Goal: Information Seeking & Learning: Compare options

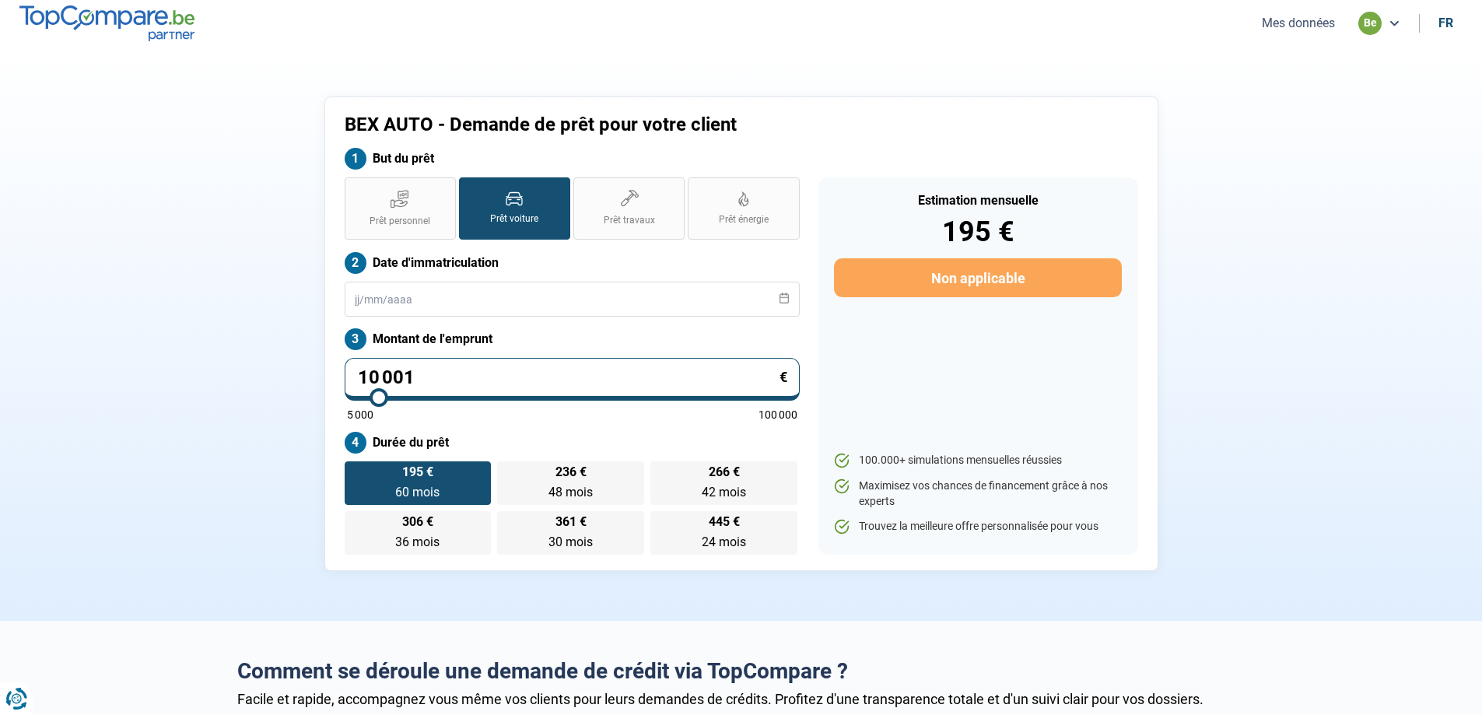
type input "17 000"
type input "17000"
type input "18 000"
type input "18000"
type input "19 000"
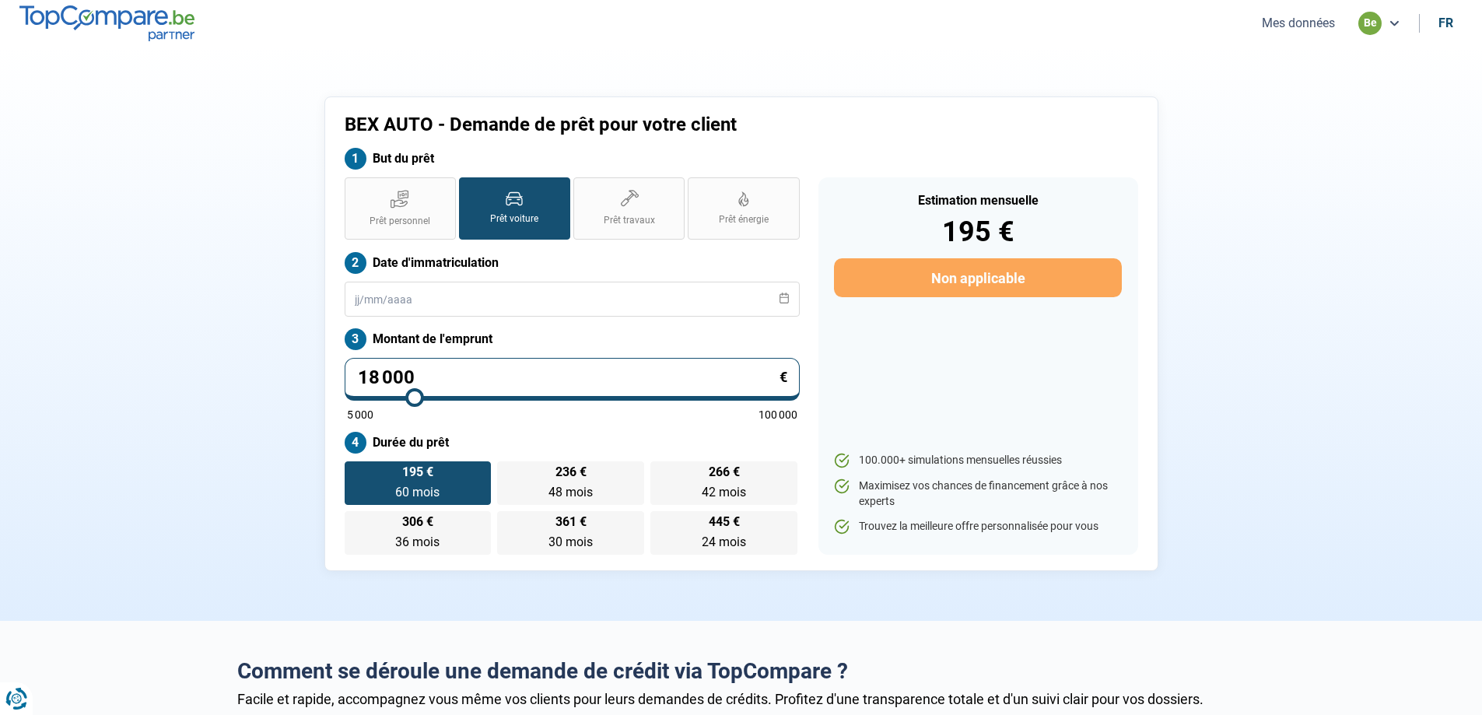
type input "19000"
type input "19 750"
type input "19750"
type input "20 000"
type input "20000"
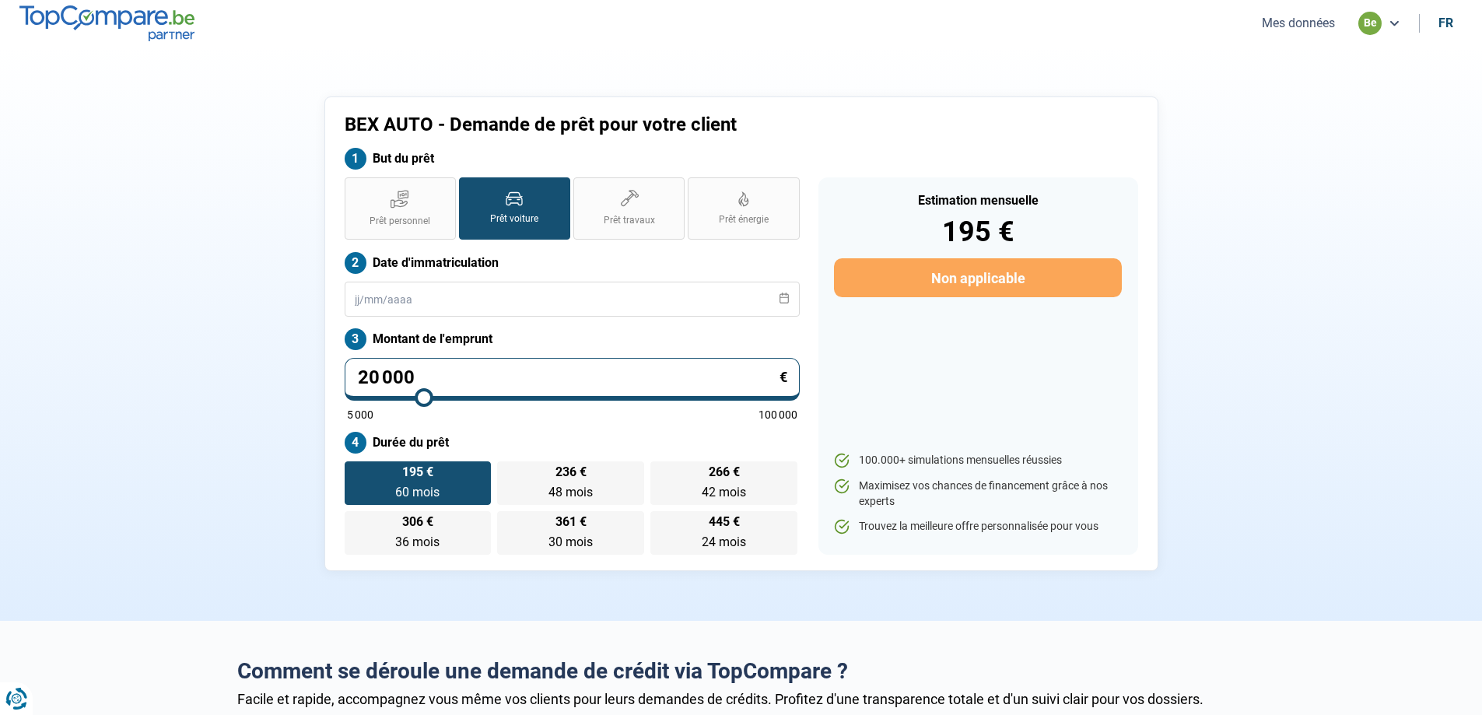
type input "20 250"
type input "20250"
type input "20 500"
type input "20500"
type input "20 750"
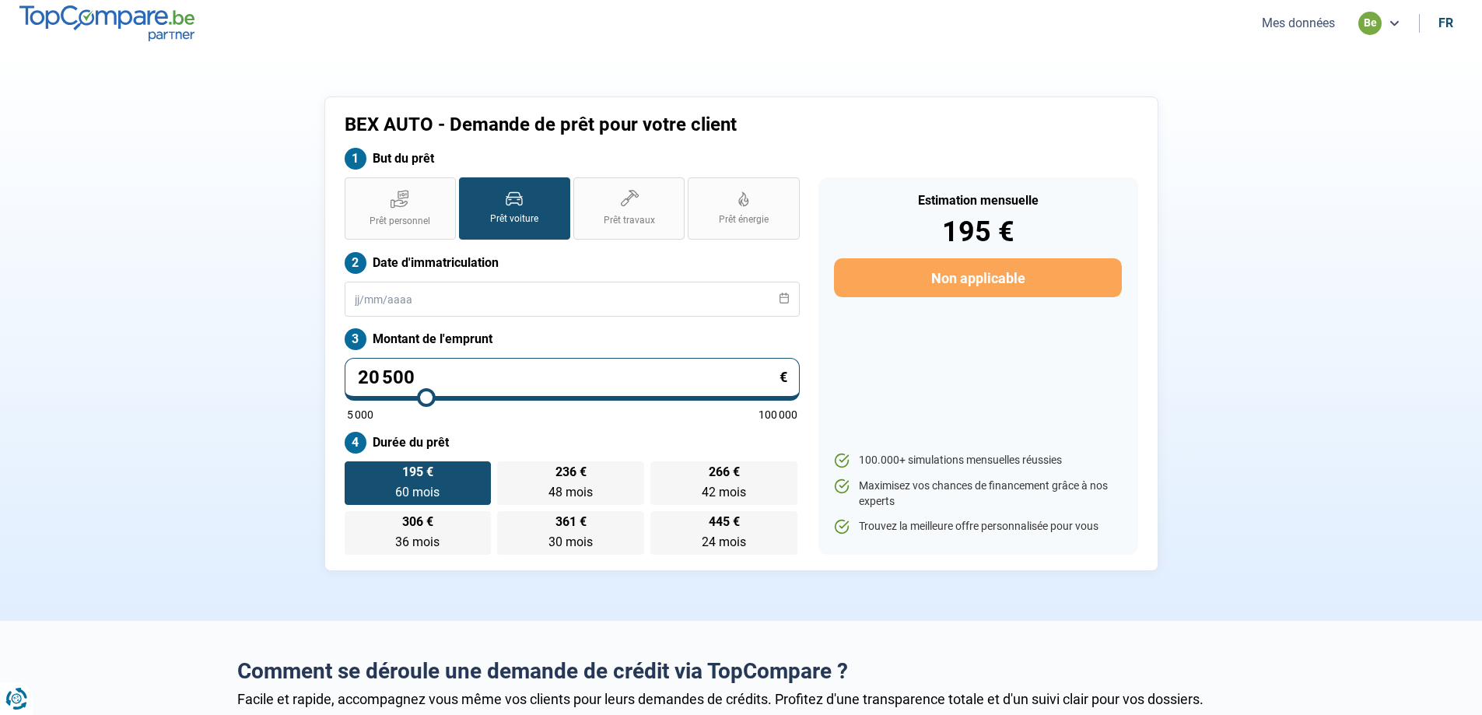
type input "20750"
type input "21 250"
type input "21250"
type input "21 750"
type input "21750"
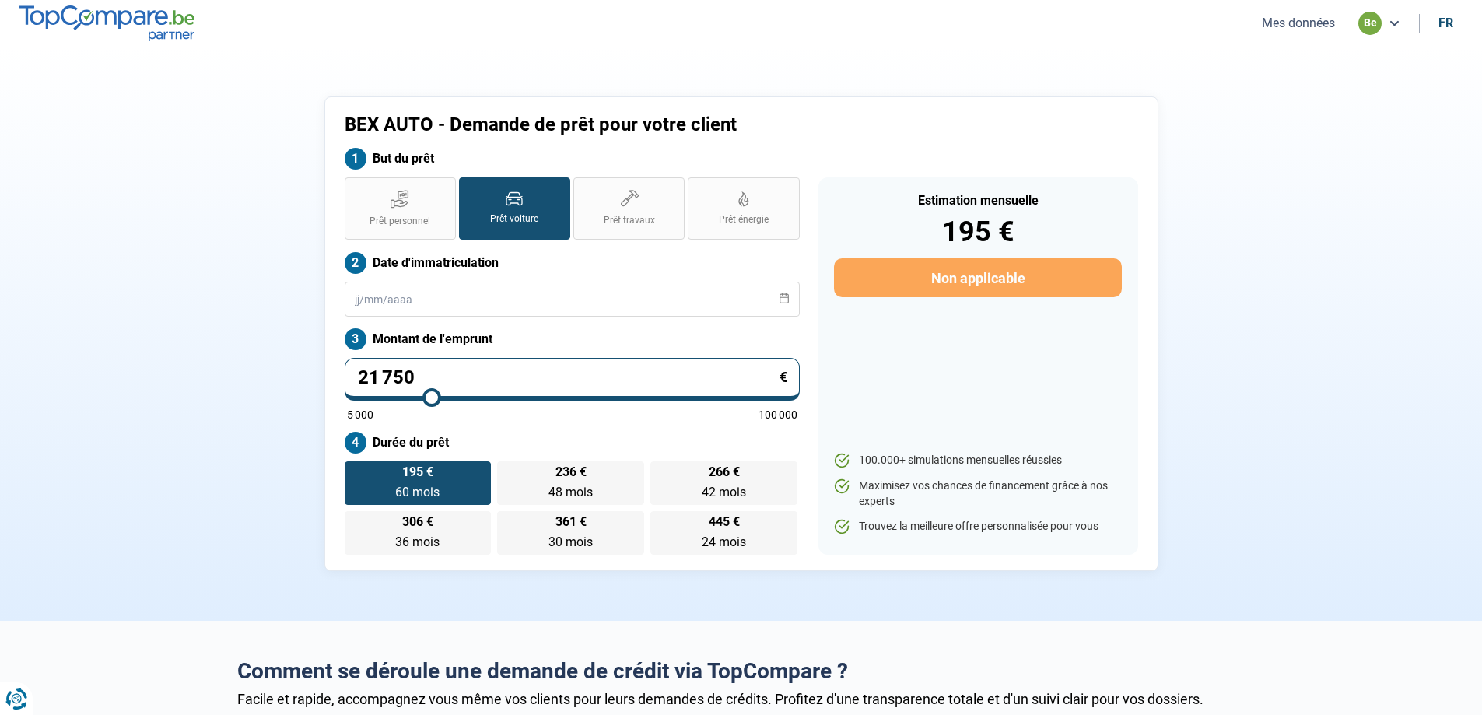
type input "22 000"
type input "22000"
type input "22 250"
type input "22250"
type input "22 500"
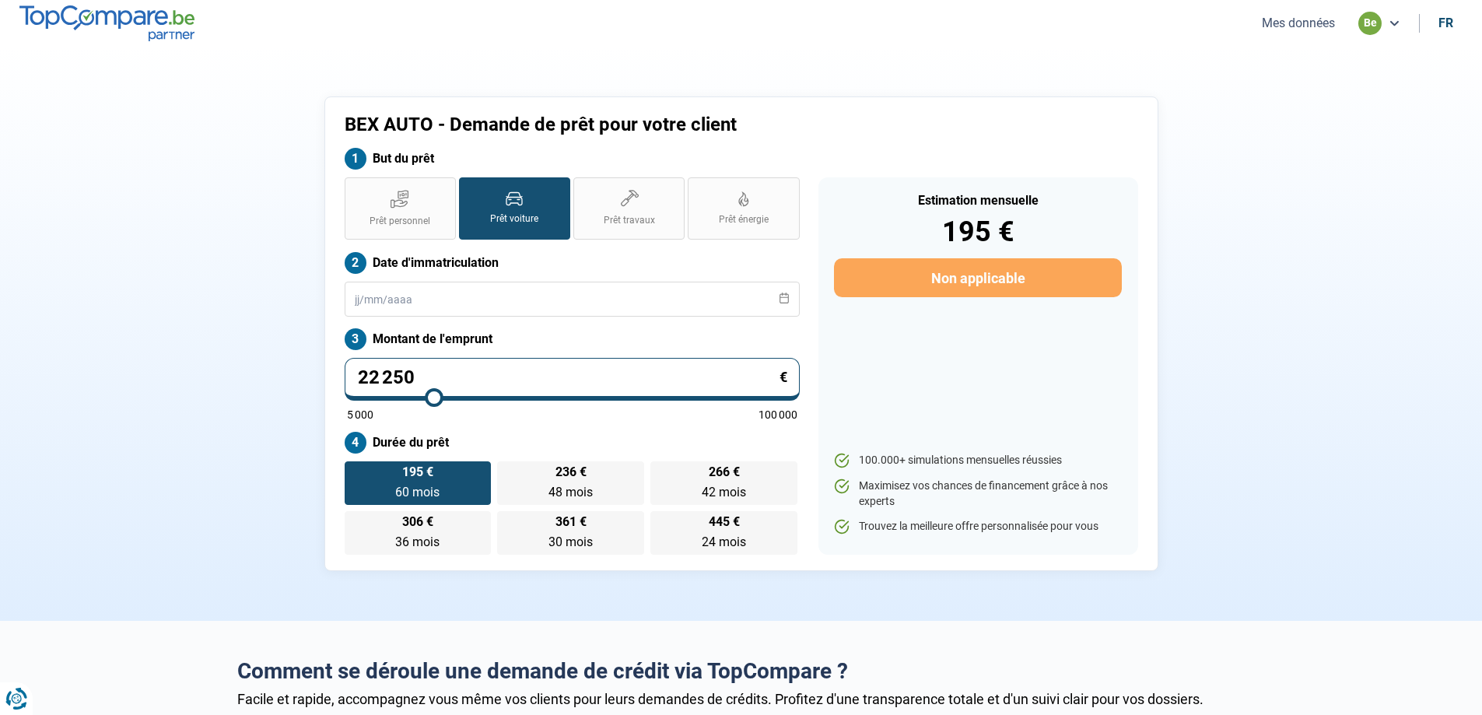
type input "22500"
type input "22 750"
type input "22750"
type input "23 000"
type input "23000"
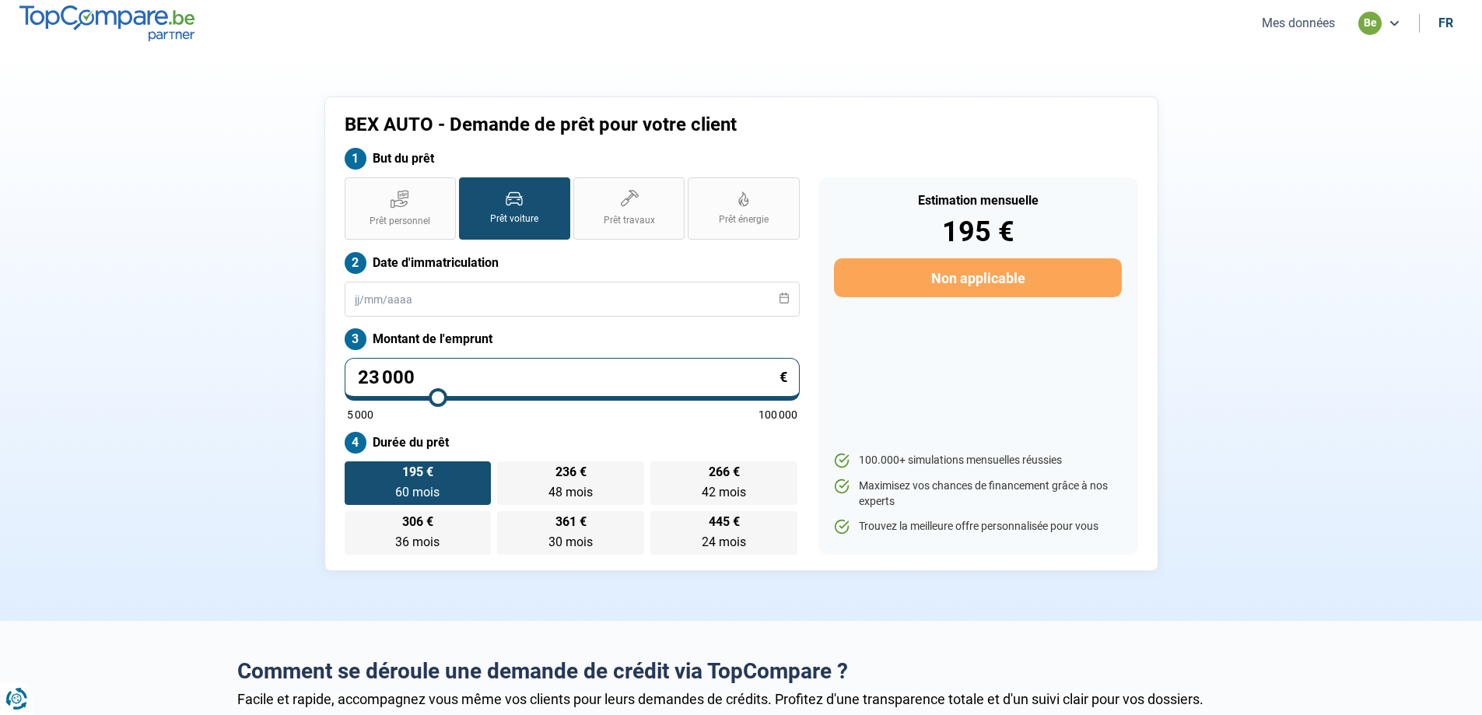
type input "23 250"
type input "23250"
type input "23 500"
type input "23500"
type input "24 000"
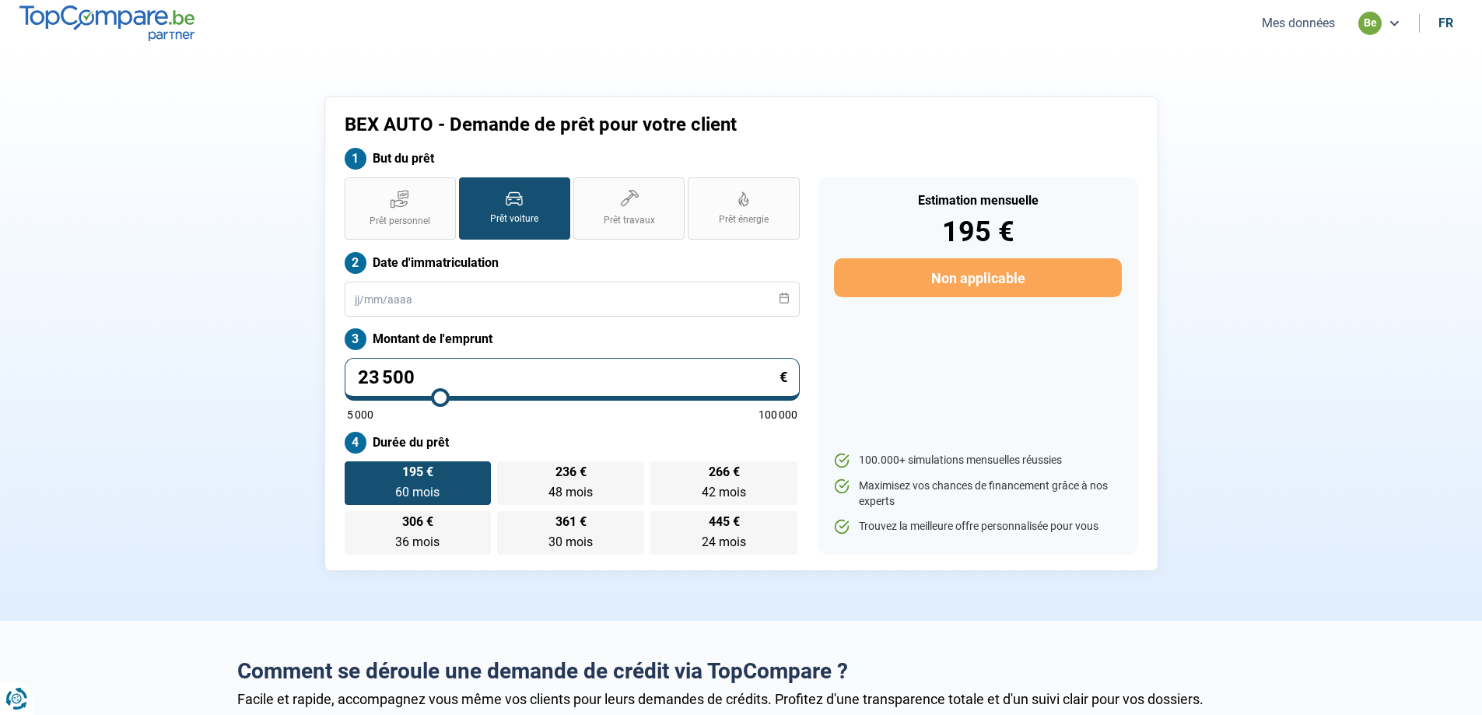
type input "24000"
type input "24 500"
type input "24500"
type input "24 750"
type input "24750"
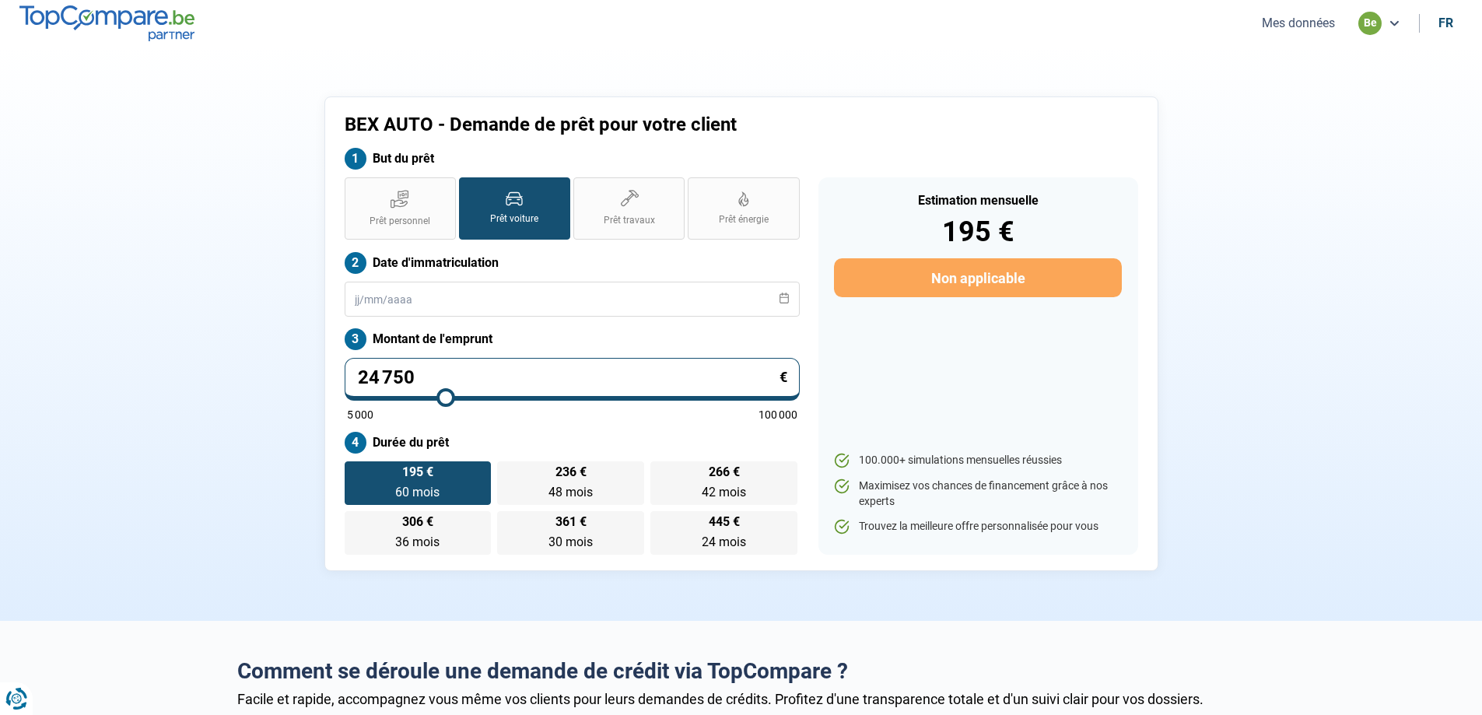
type input "25 000"
type input "25000"
type input "25 250"
type input "25250"
type input "25 500"
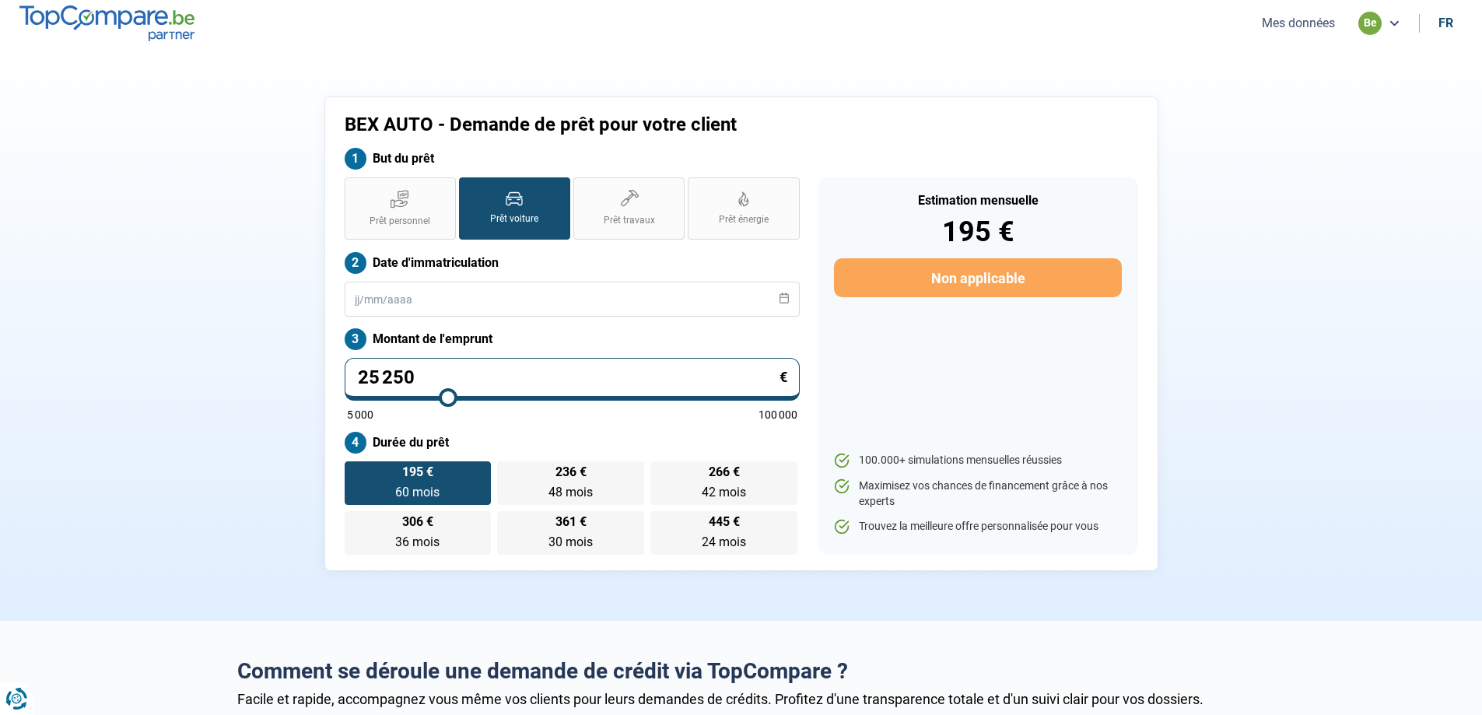
type input "25500"
type input "25 750"
type input "25750"
type input "26 000"
type input "26000"
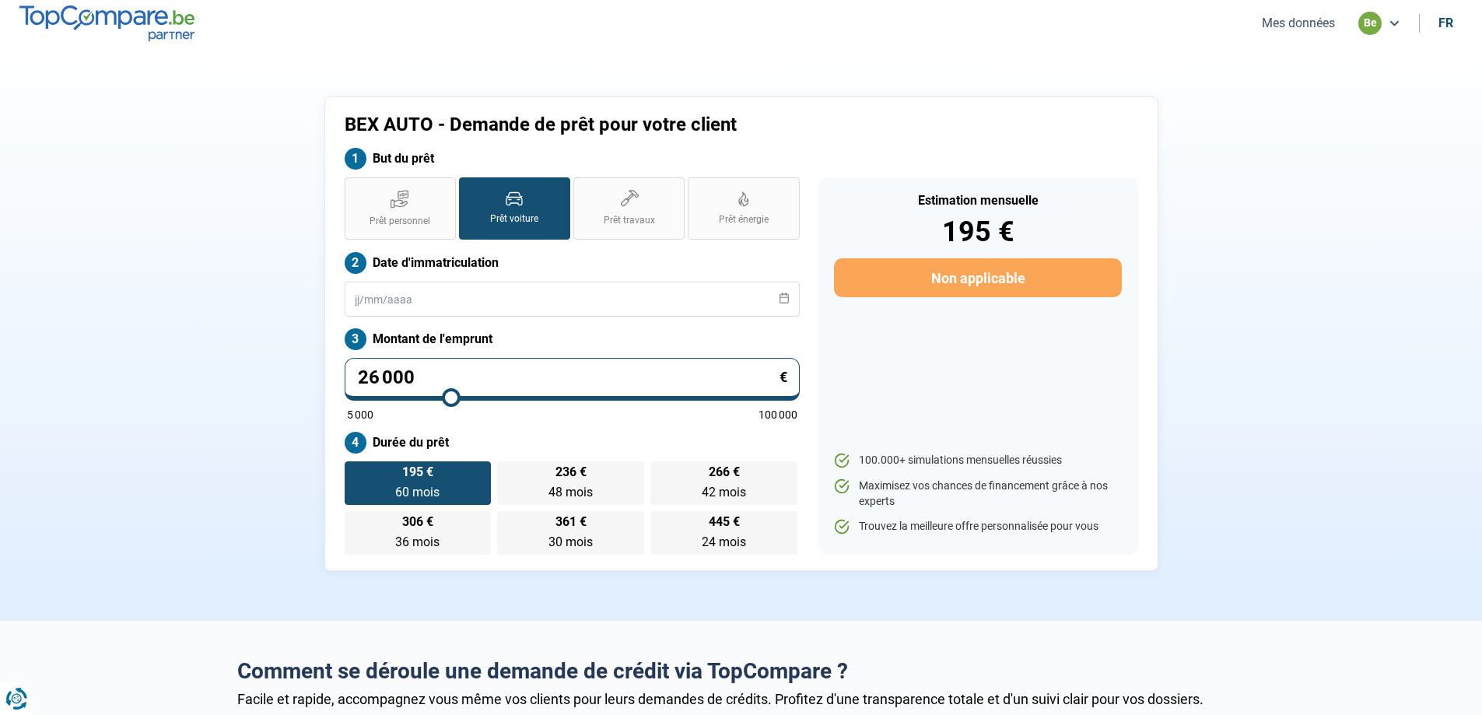
type input "26 250"
type input "26250"
type input "26 500"
type input "26500"
type input "26 750"
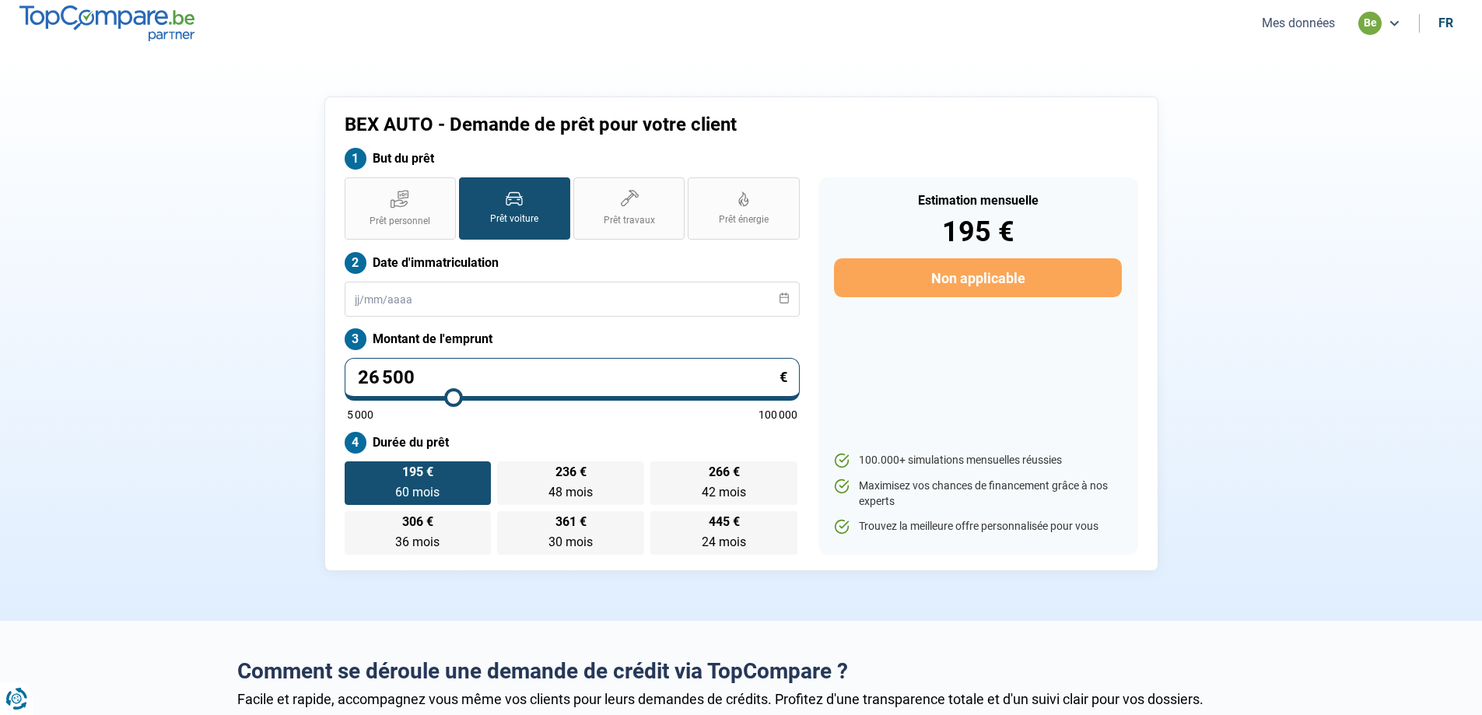
type input "26750"
type input "27 250"
type input "27250"
type input "27 500"
type input "27500"
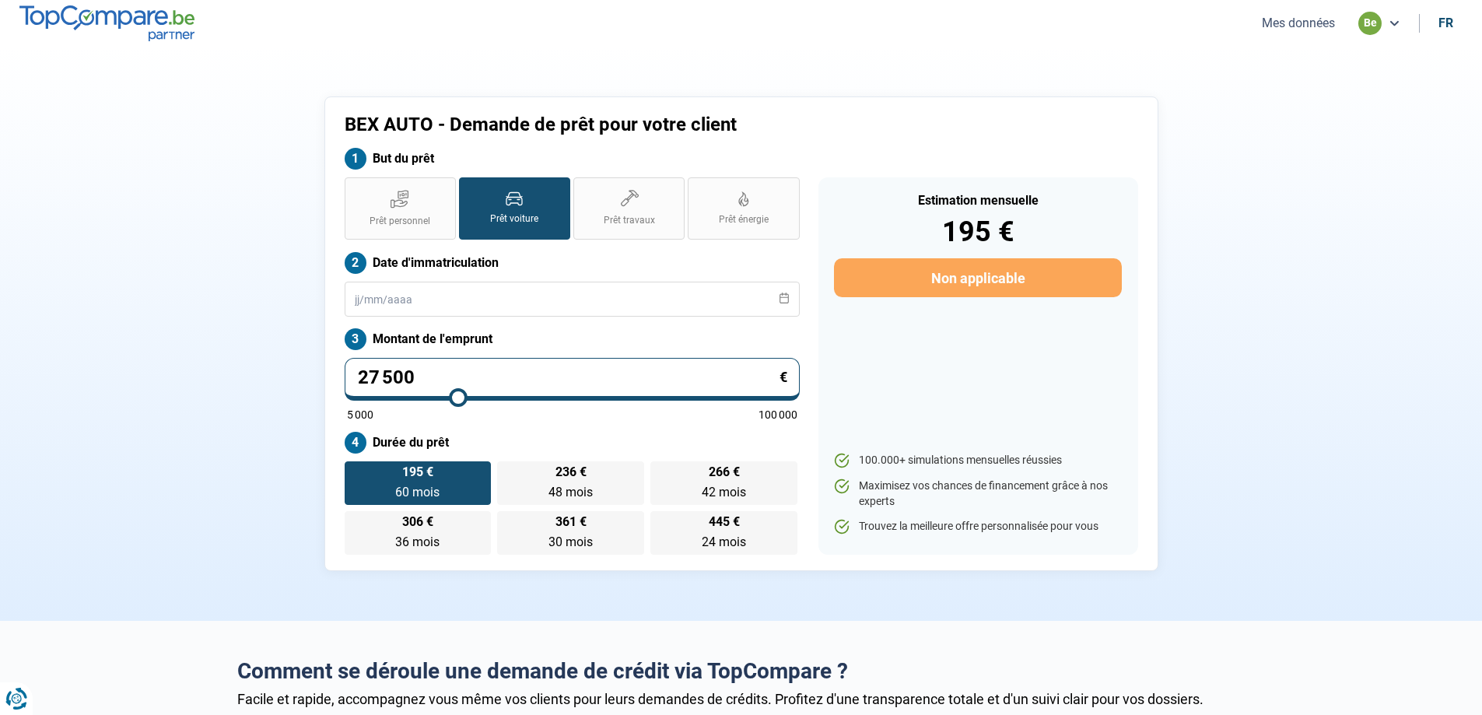
type input "27 750"
type input "27750"
type input "28 000"
type input "28000"
type input "28 250"
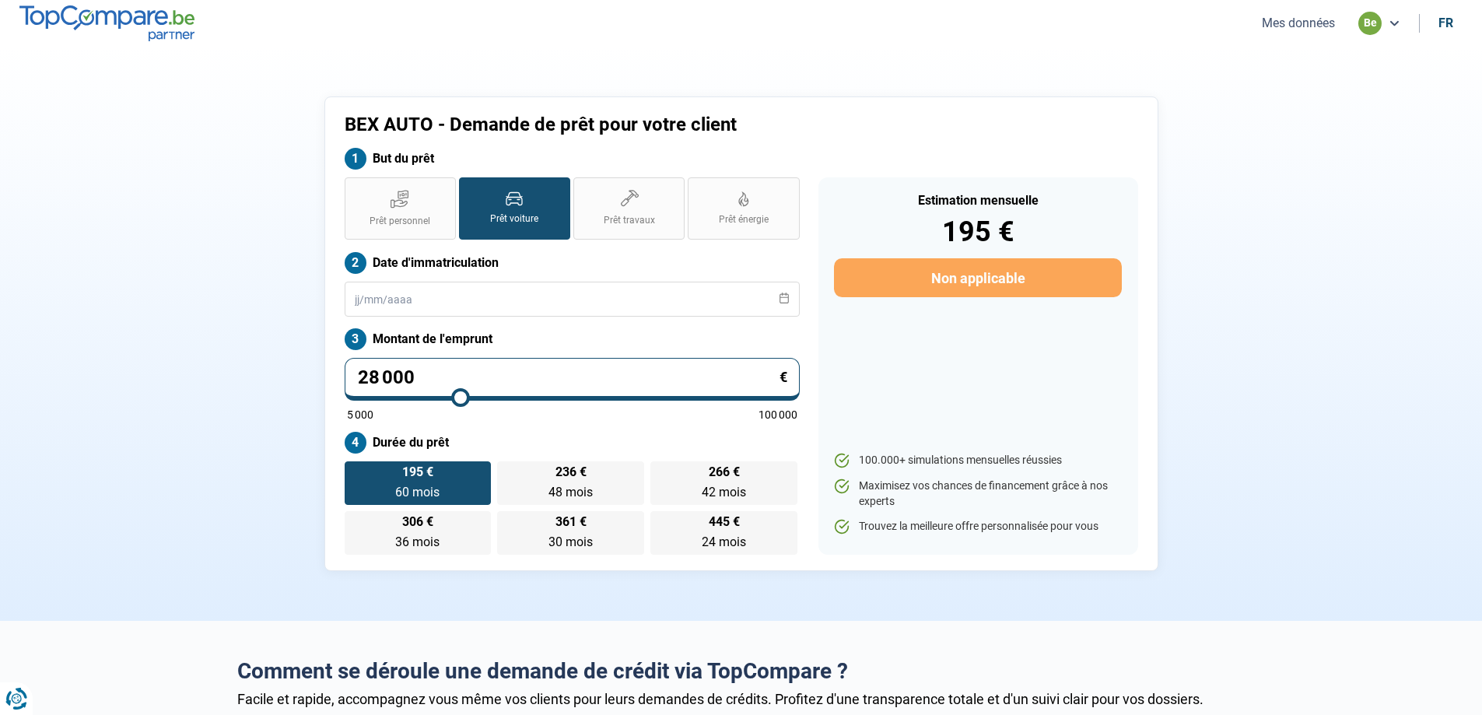
type input "28250"
type input "28 500"
type input "28500"
type input "28 750"
type input "28750"
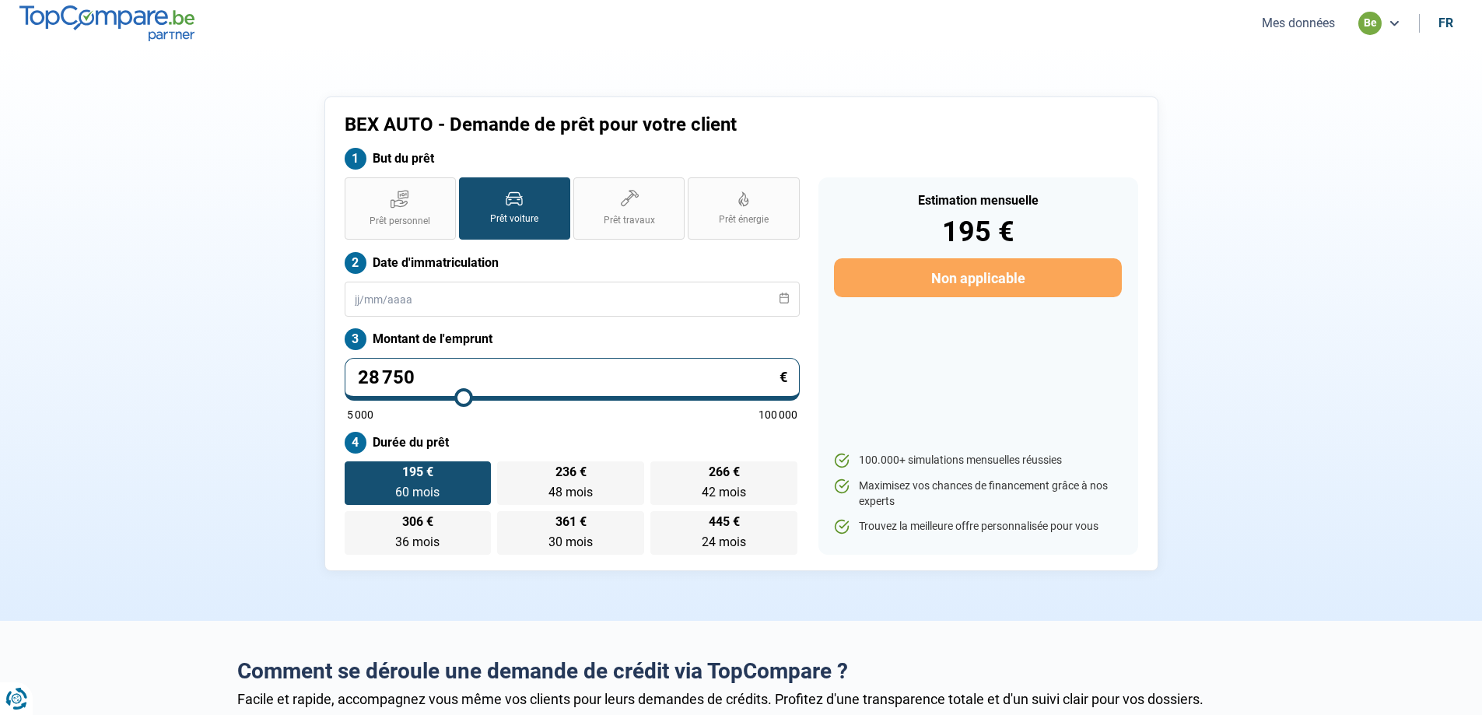
type input "29 000"
type input "29000"
type input "29 250"
type input "29250"
type input "29 500"
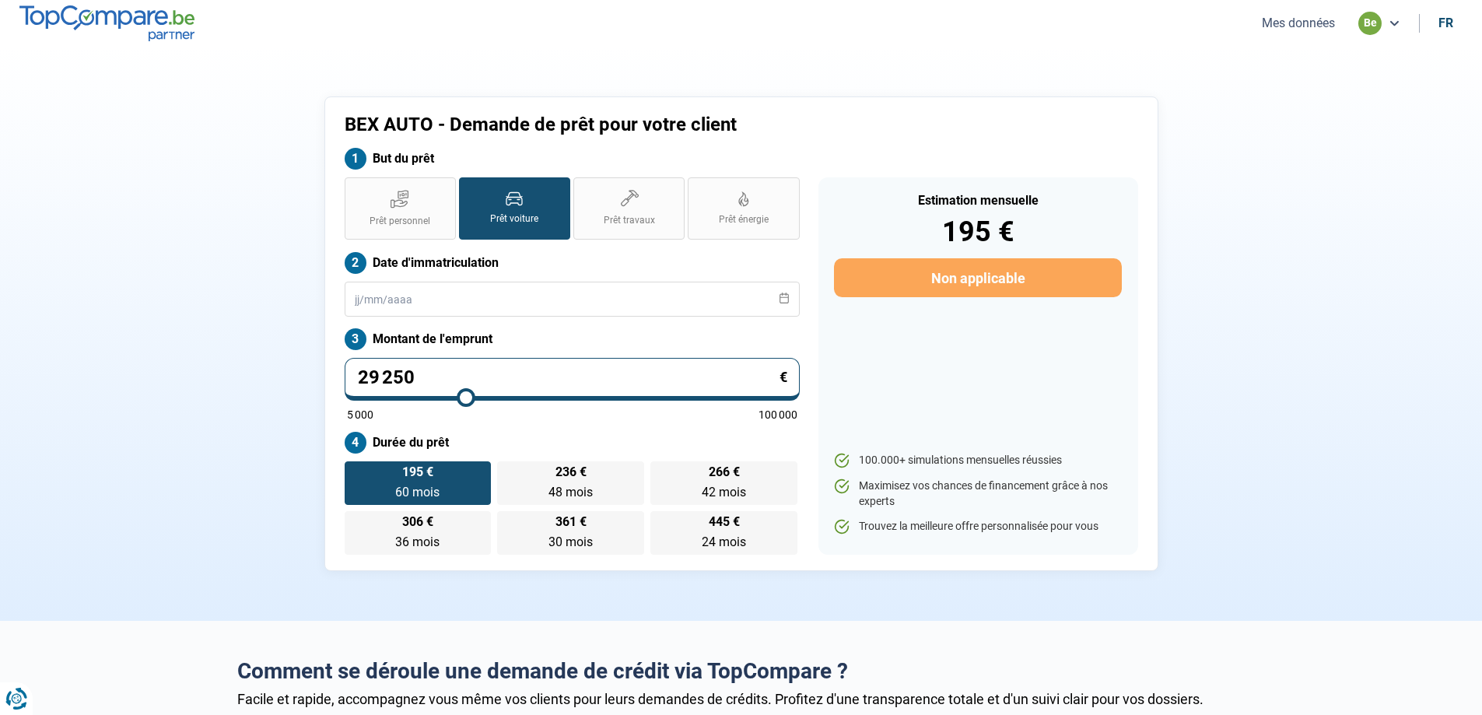
type input "29500"
type input "30 000"
type input "30000"
type input "30 250"
type input "30250"
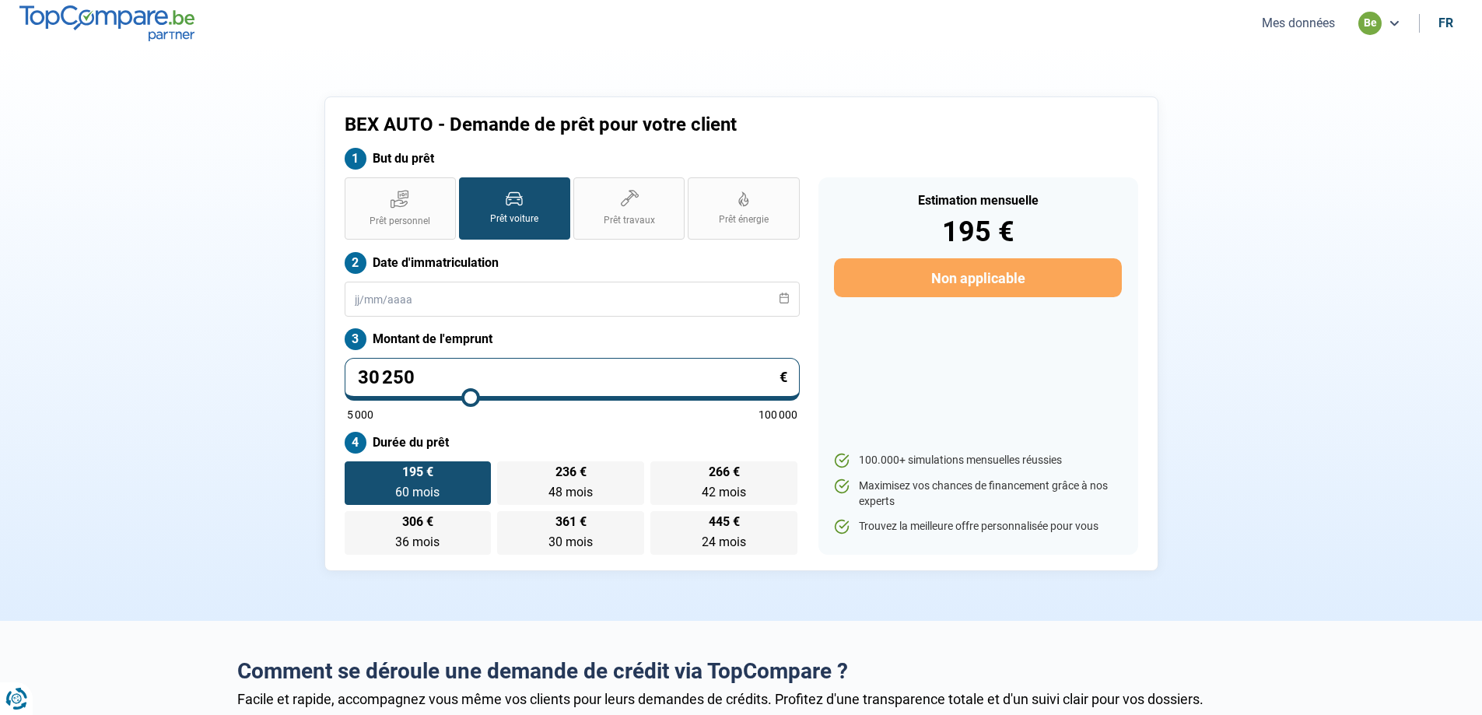
type input "30 500"
type input "30500"
type input "30 750"
type input "30750"
type input "31 000"
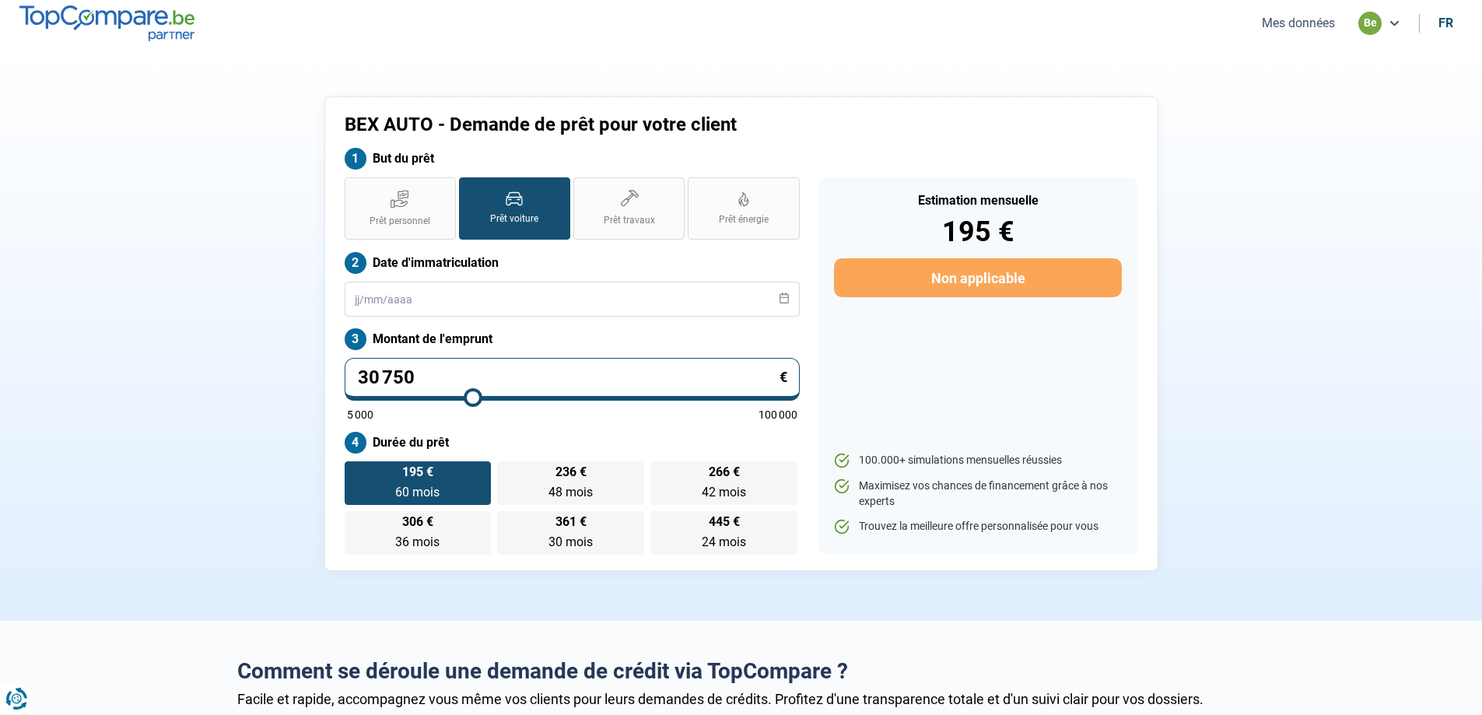
type input "31000"
type input "31 250"
type input "31250"
type input "31 500"
type input "31500"
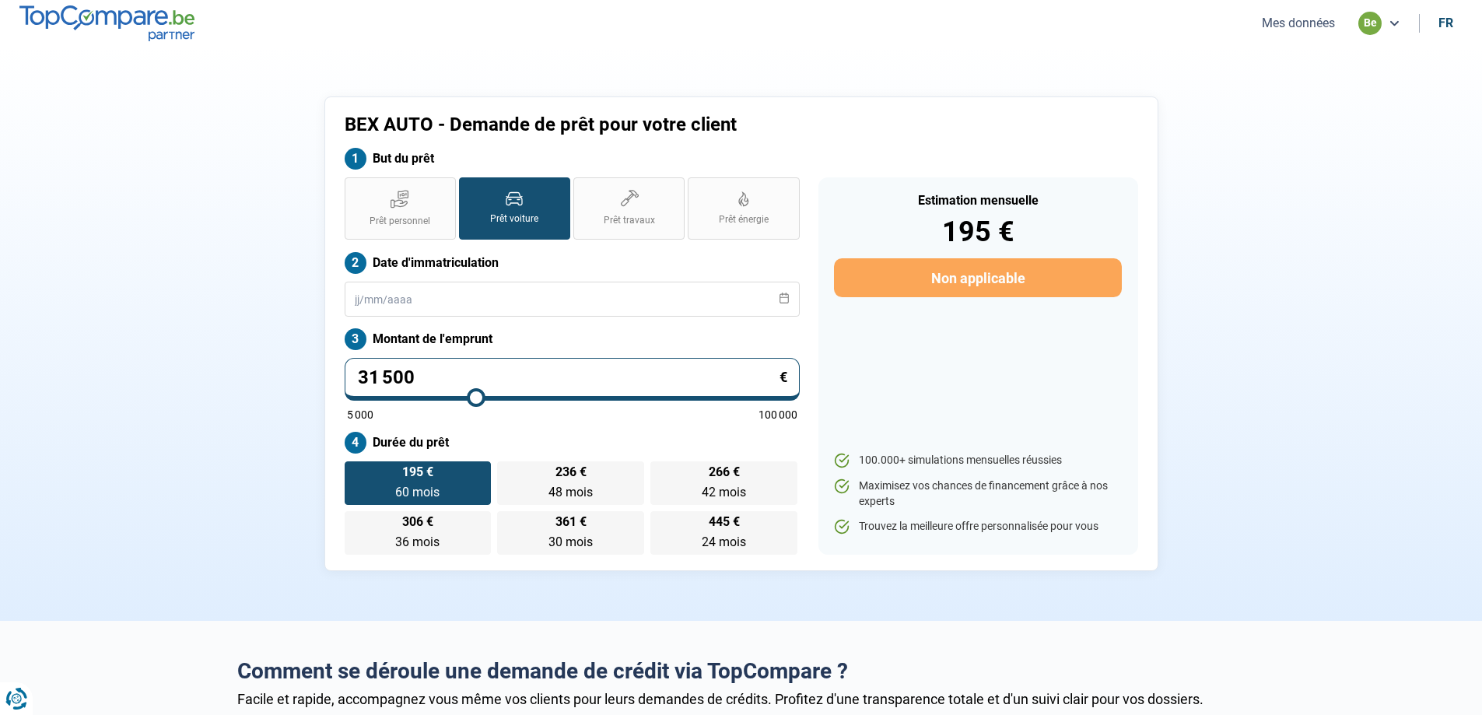
type input "32 000"
type input "32000"
type input "32 250"
type input "32250"
type input "32 500"
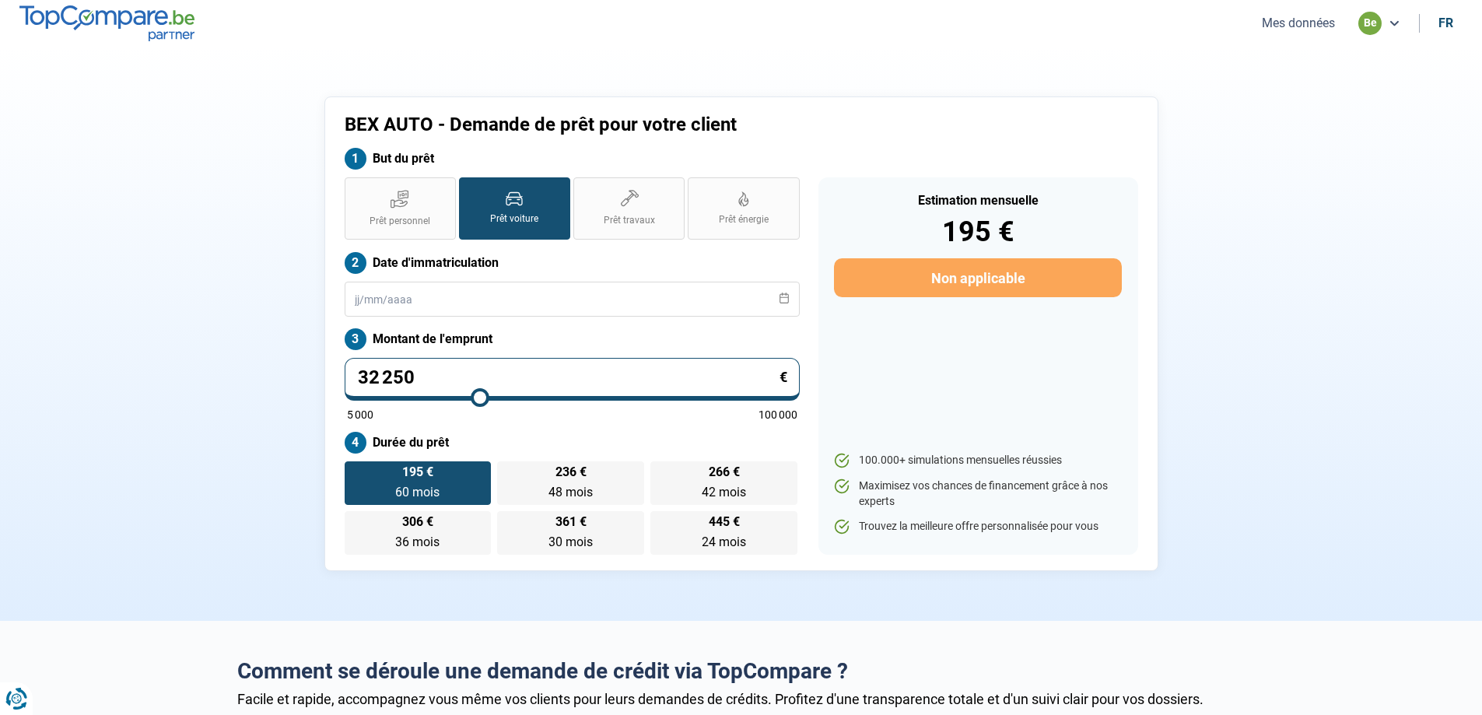
type input "32500"
type input "32 750"
type input "32750"
type input "33 250"
type input "33250"
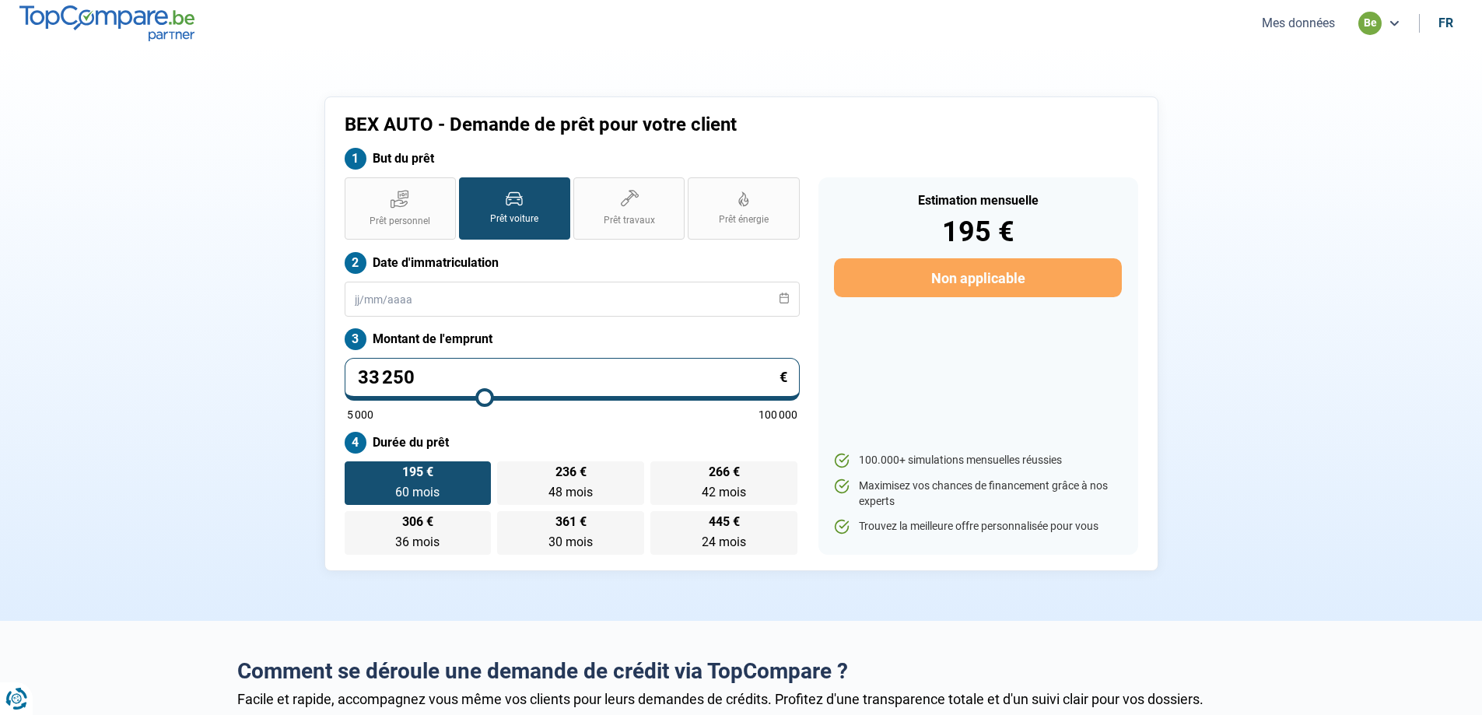
type input "33 500"
type input "33500"
type input "33 750"
type input "33750"
type input "34 000"
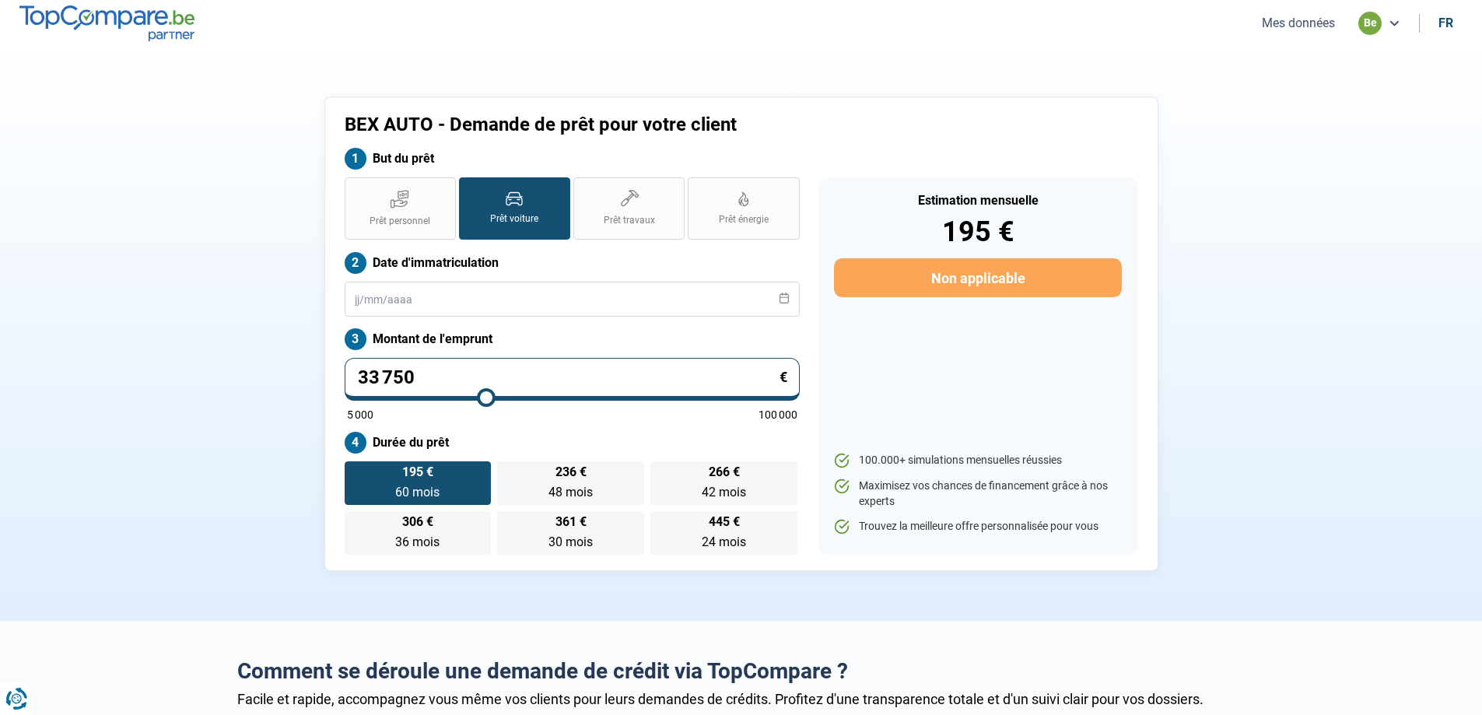
type input "34000"
type input "34 250"
type input "34250"
type input "34 500"
type input "34500"
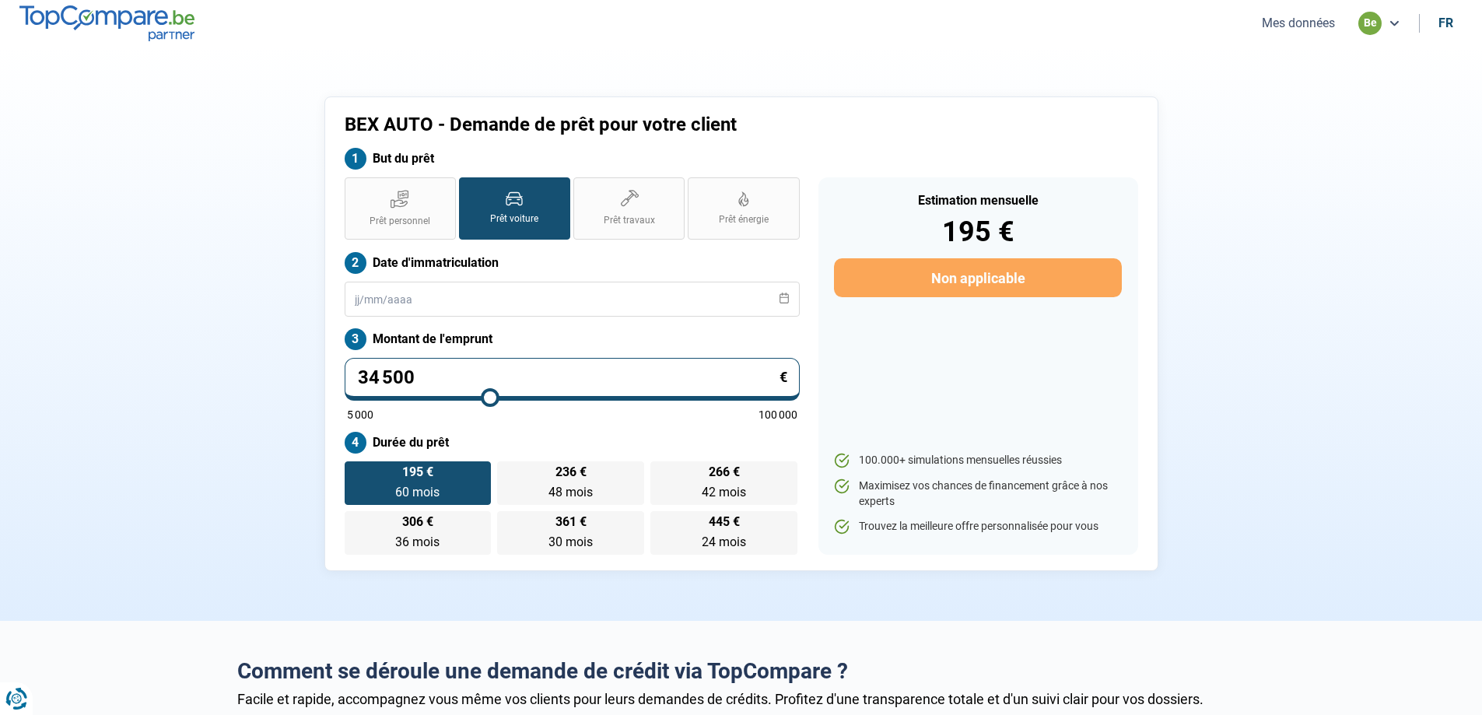
type input "34 750"
type input "34750"
type input "35 000"
type input "35000"
type input "35 250"
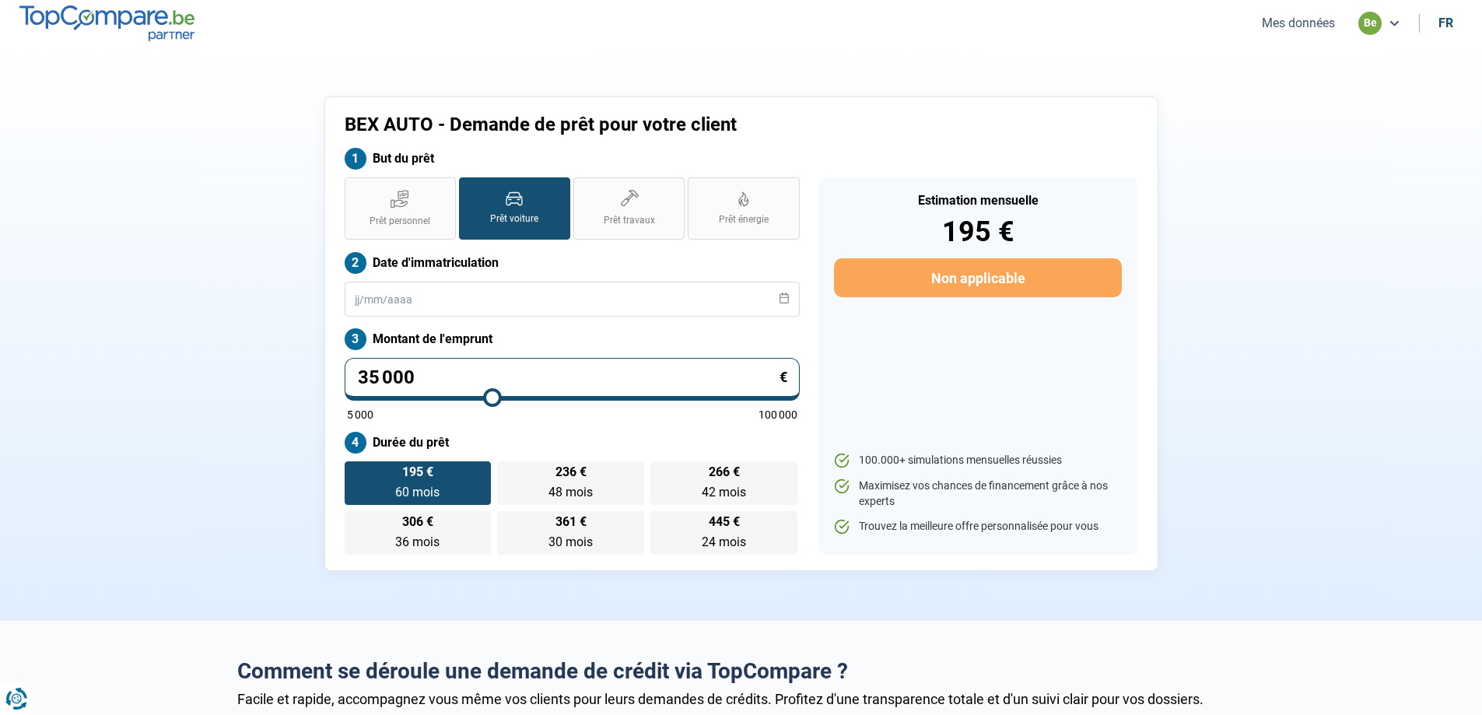
type input "35250"
type input "35 500"
type input "35500"
type input "35 750"
type input "35750"
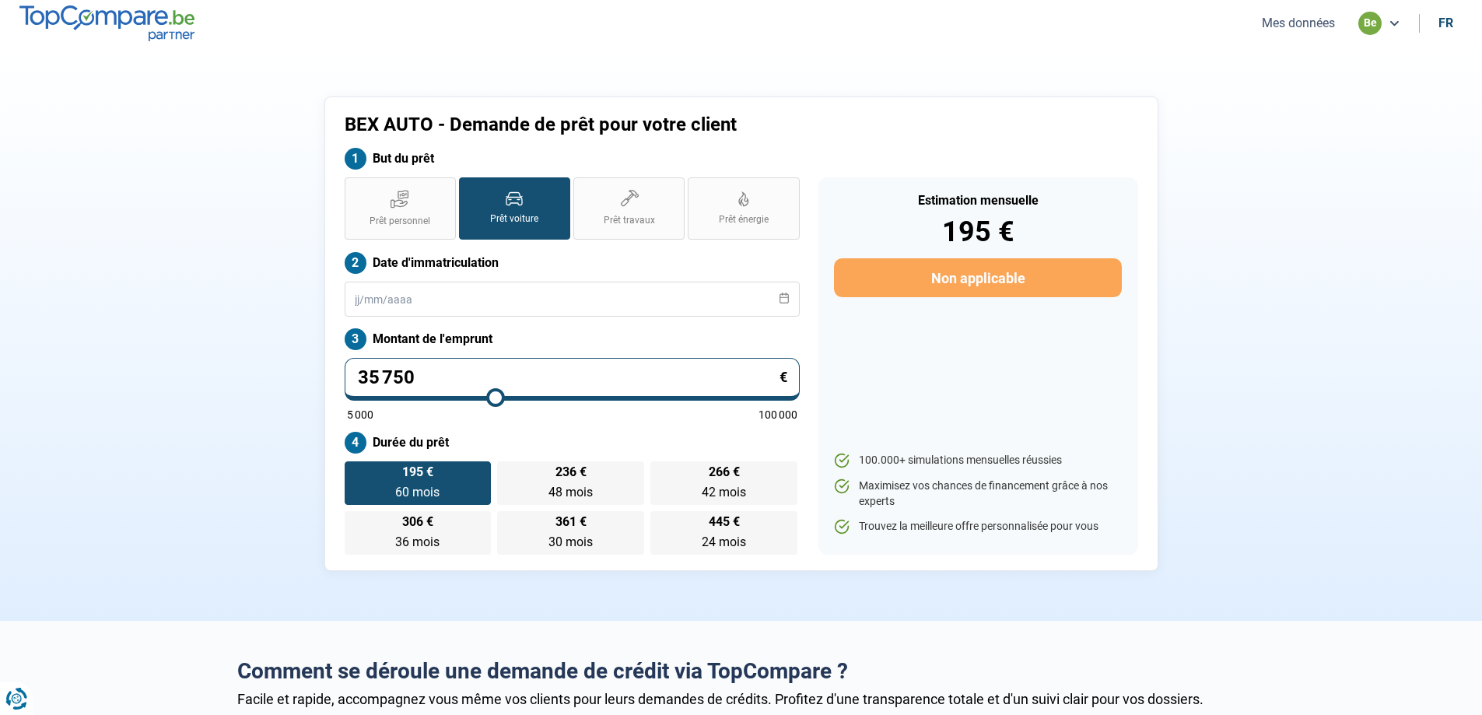
type input "36 000"
type input "36000"
type input "36 250"
type input "36250"
type input "36 500"
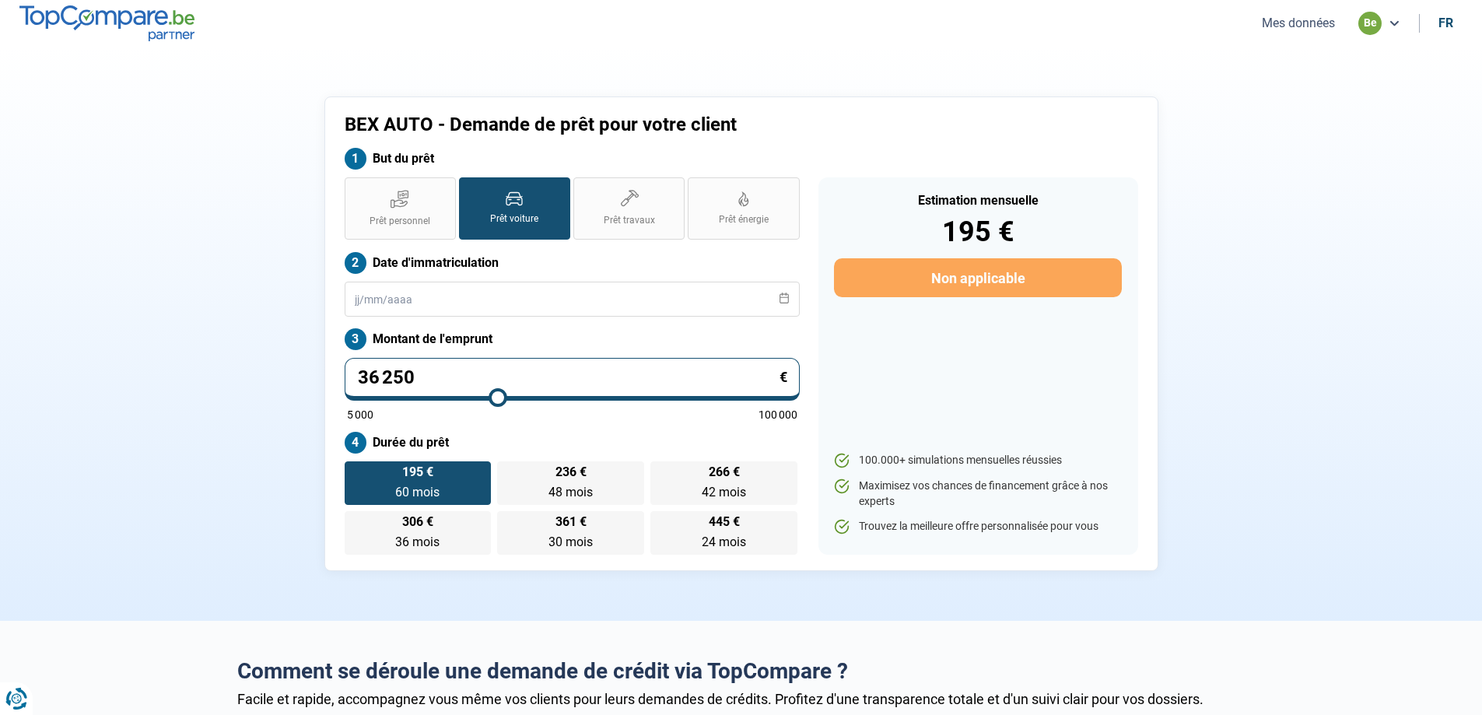
type input "36500"
type input "36 750"
type input "36750"
type input "37 000"
type input "37000"
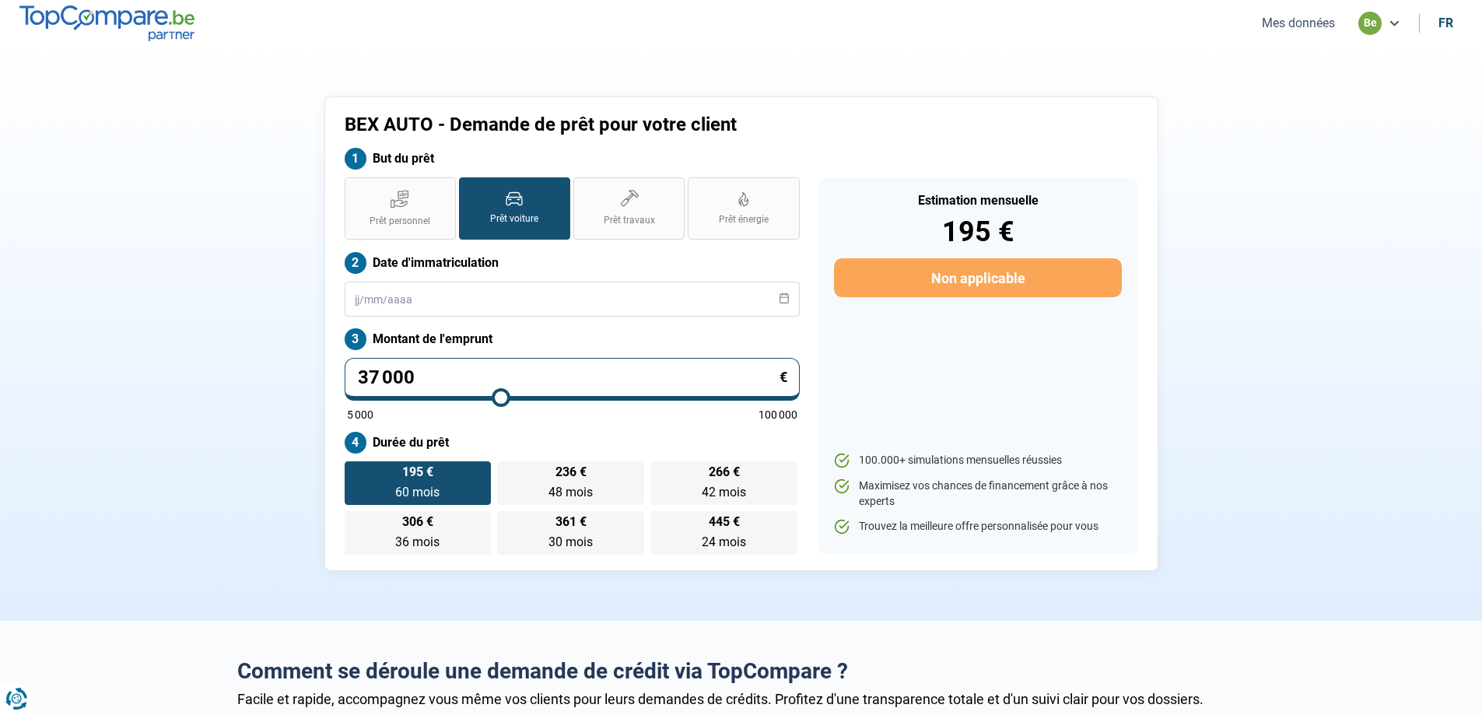
type input "37 250"
type input "37250"
type input "37 500"
type input "37500"
type input "37 750"
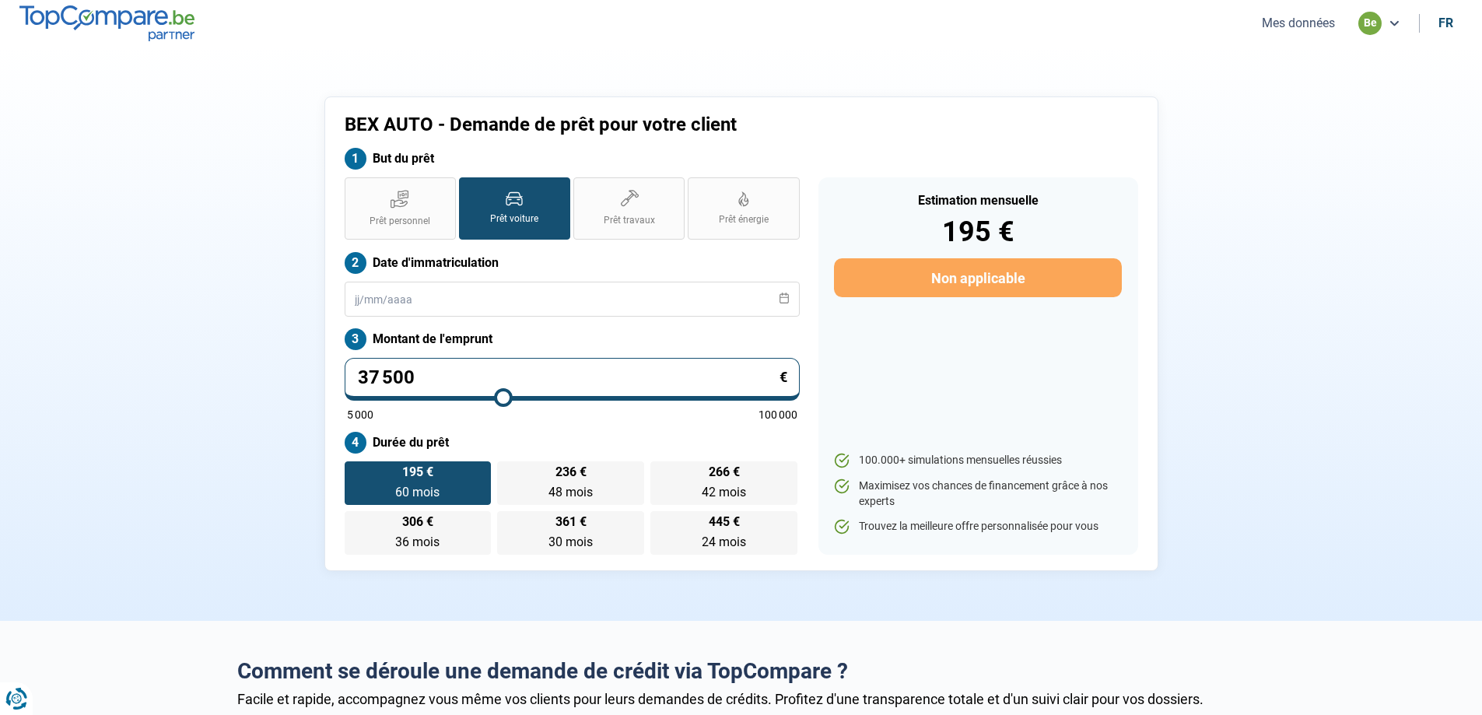
type input "37750"
type input "38 000"
type input "38000"
type input "38 250"
type input "38250"
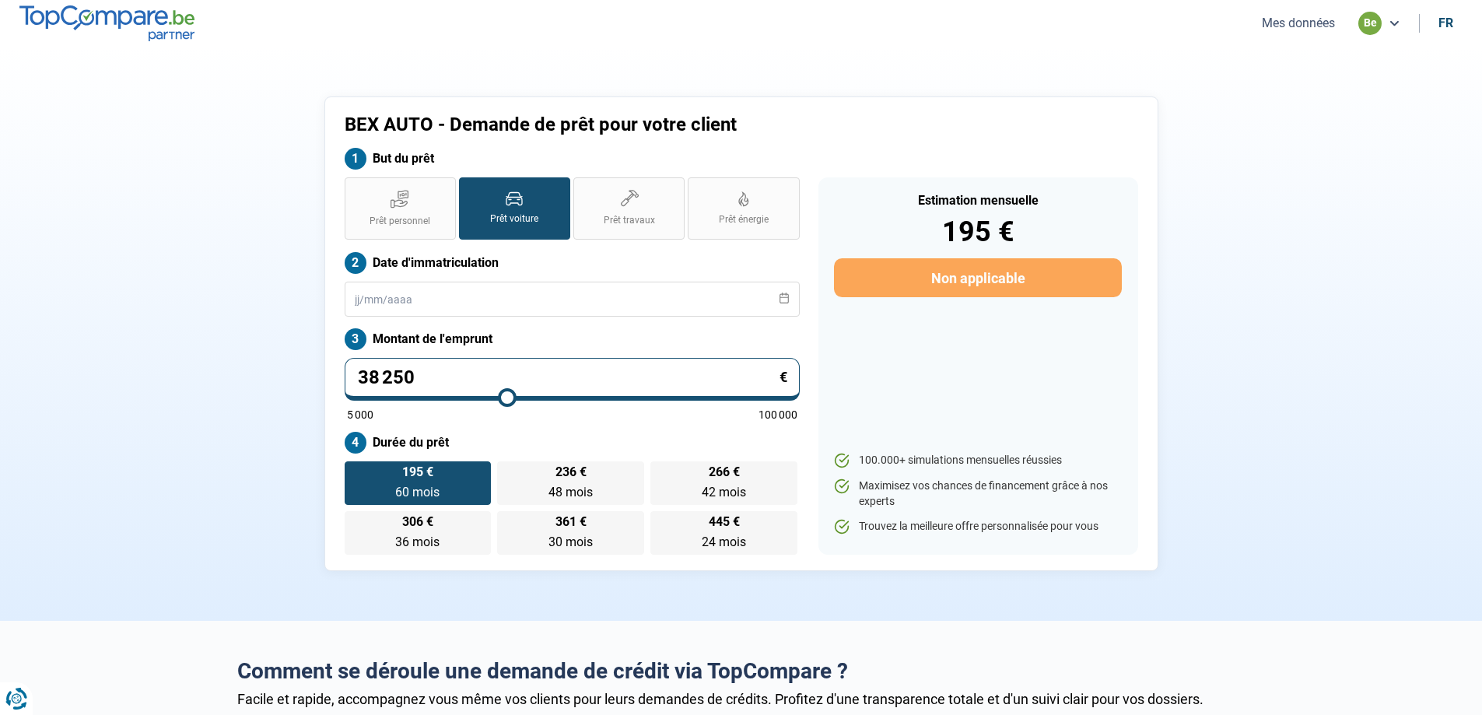
type input "38 500"
type input "38500"
type input "38 750"
type input "38750"
type input "39 000"
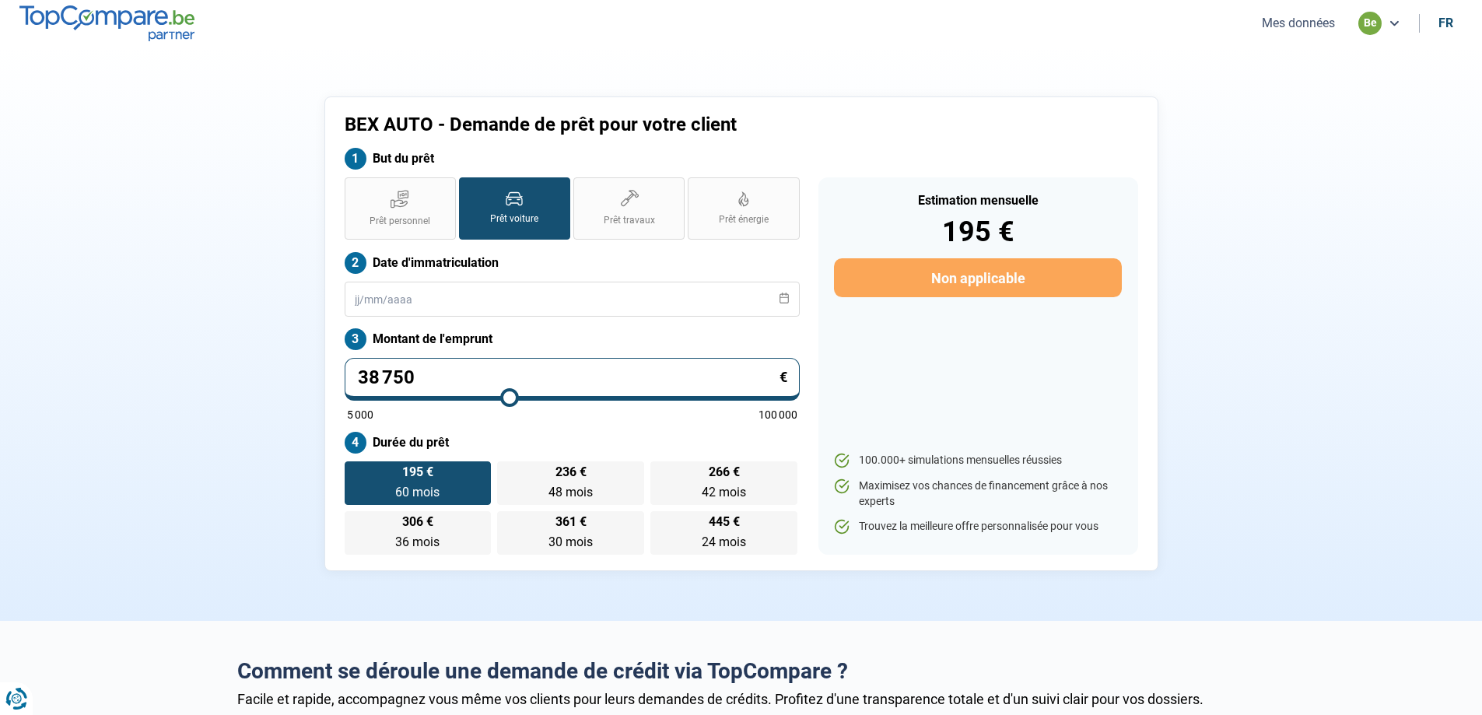
type input "39000"
type input "39 250"
type input "39250"
type input "39 500"
type input "39500"
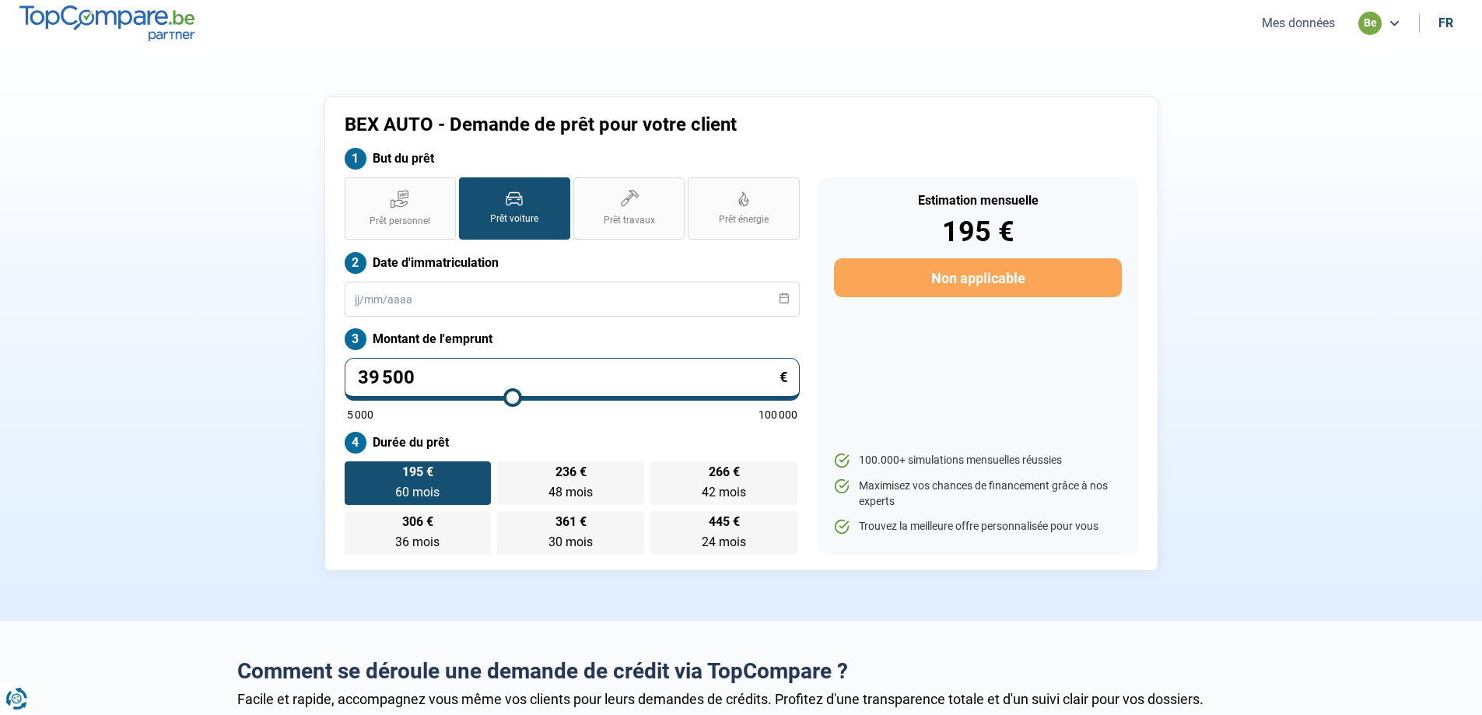
type input "39 750"
type input "39750"
type input "40 000"
type input "40000"
click at [515, 399] on input "range" at bounding box center [572, 397] width 450 height 3
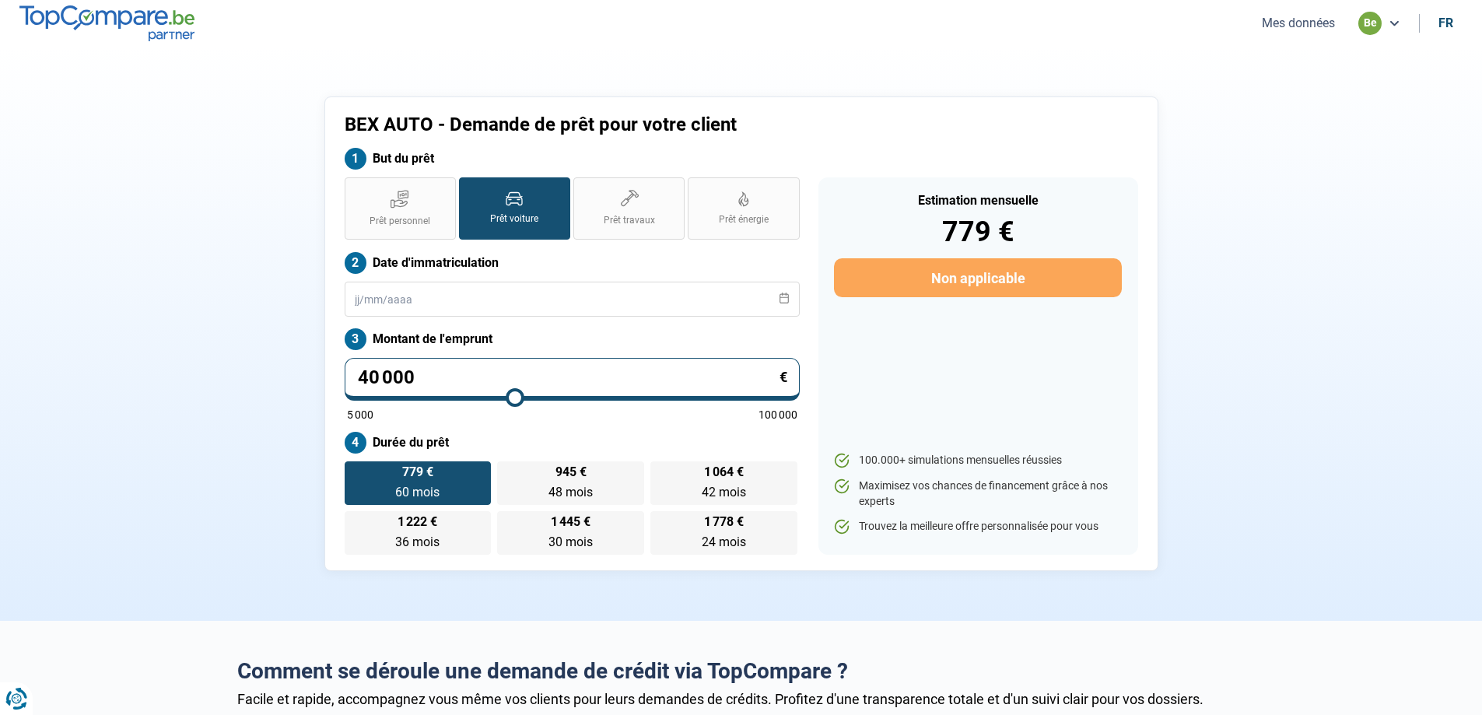
type input "39 750"
type input "39750"
type input "40 000"
type input "40000"
type input "39 750"
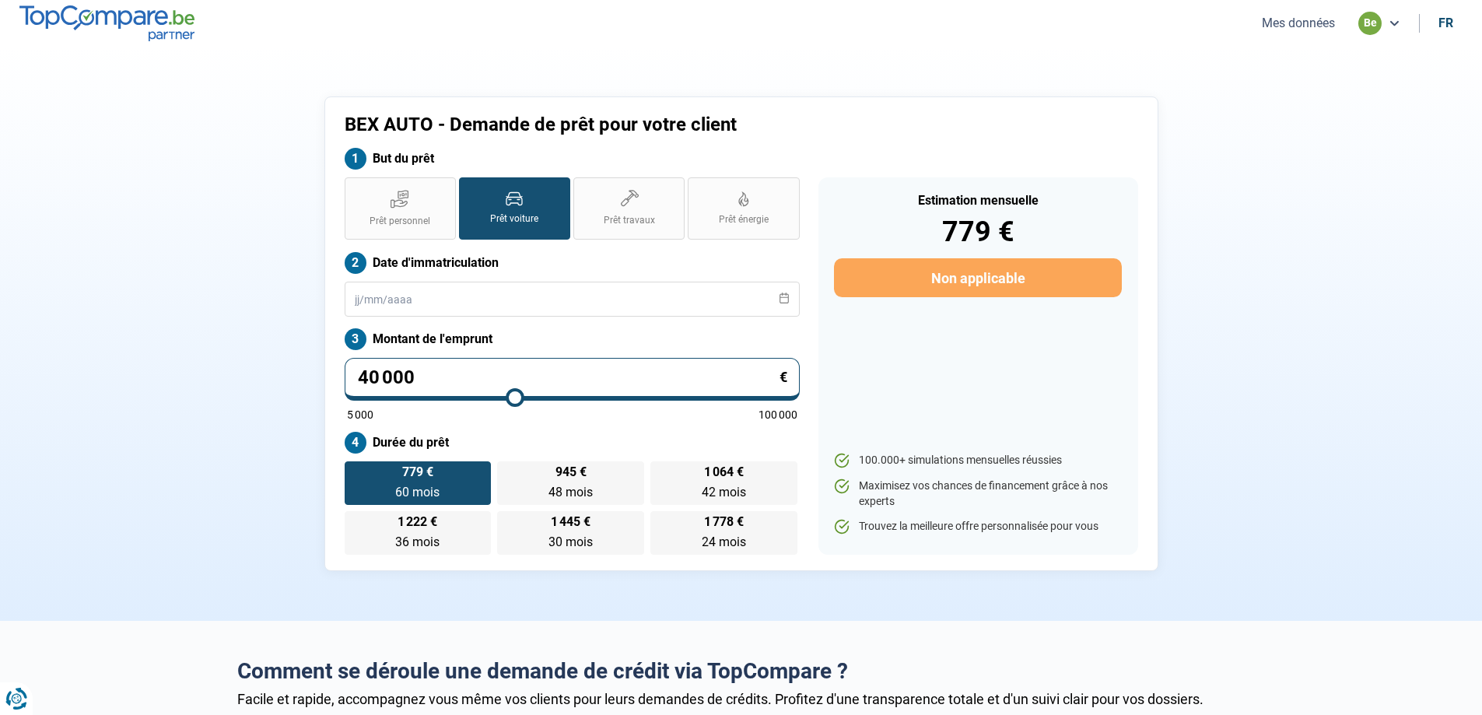
type input "39750"
type input "39 500"
type input "39500"
type input "39 750"
type input "39750"
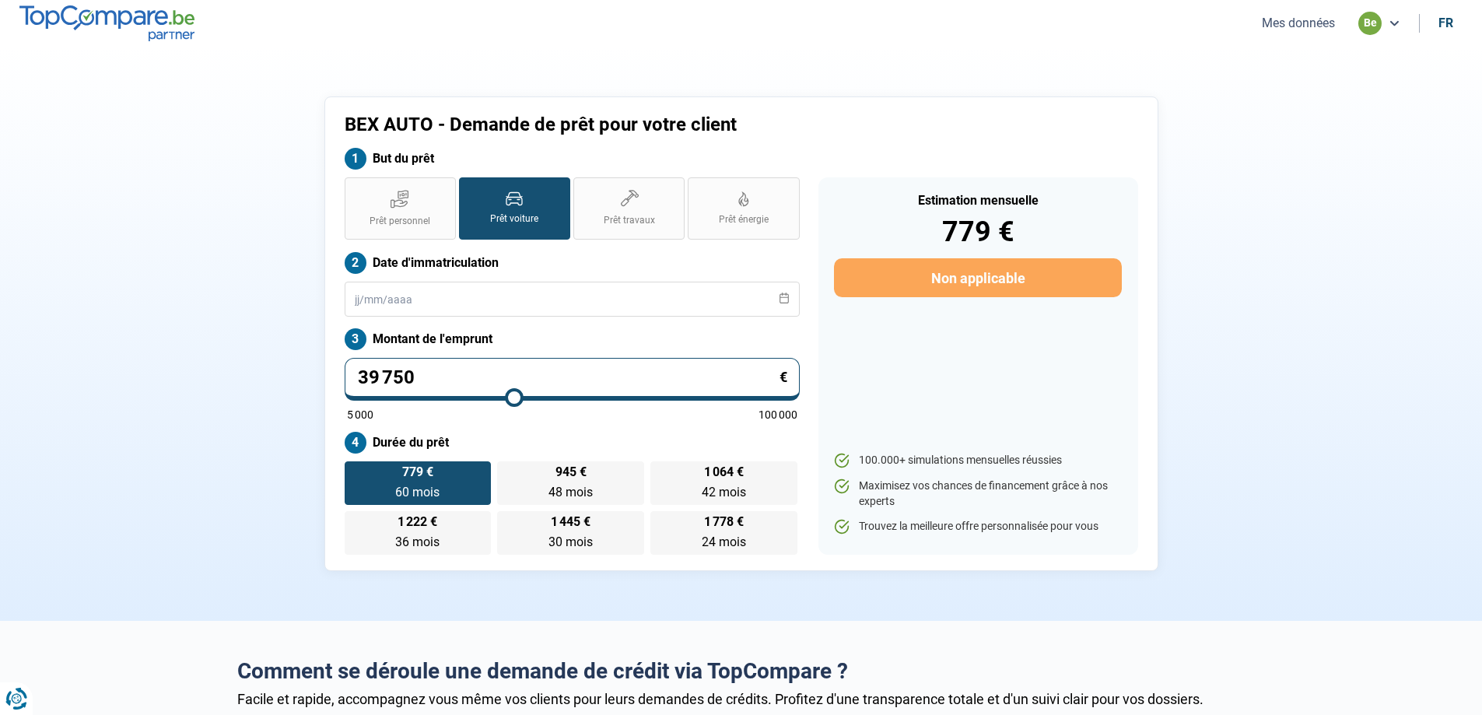
type input "40 000"
type input "40000"
type input "40 250"
type input "40250"
type input "40 000"
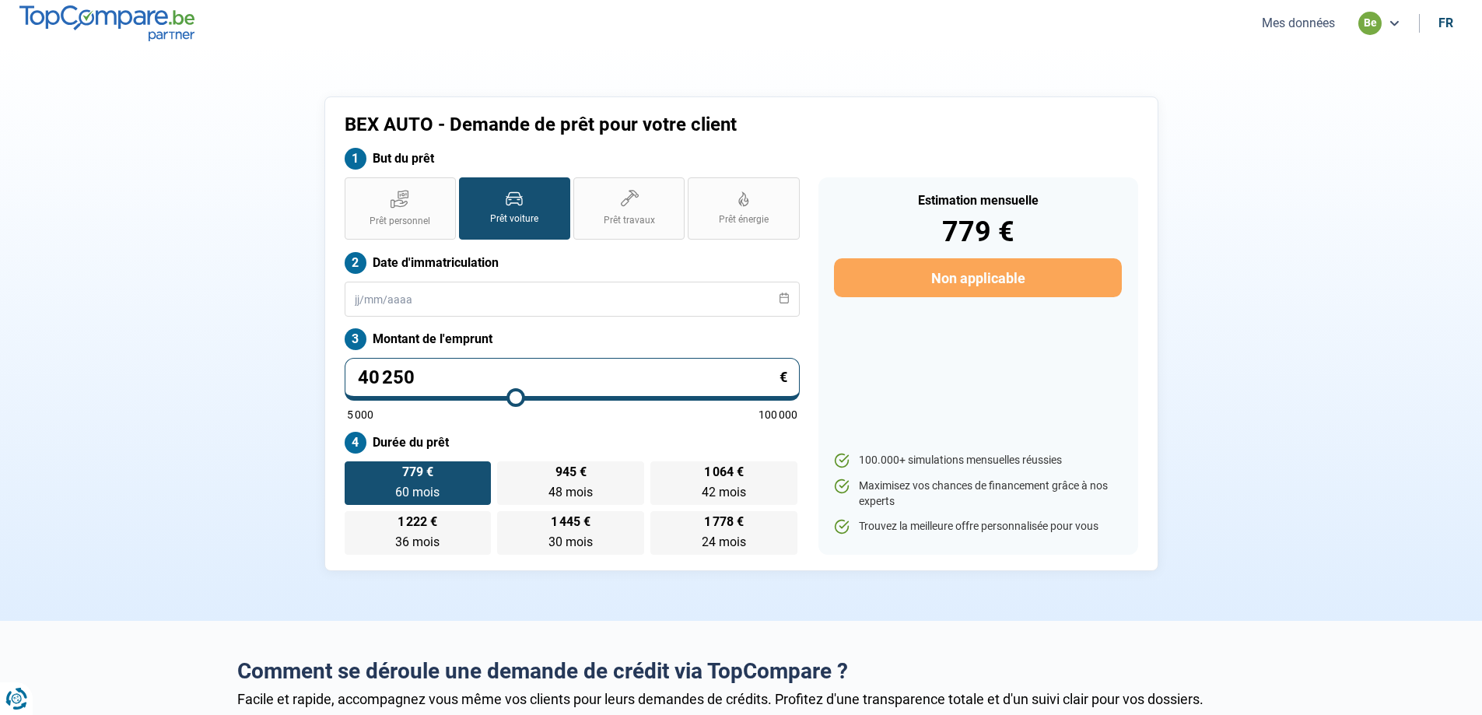
type input "40000"
type input "40 250"
type input "40250"
type input "40 500"
type input "40500"
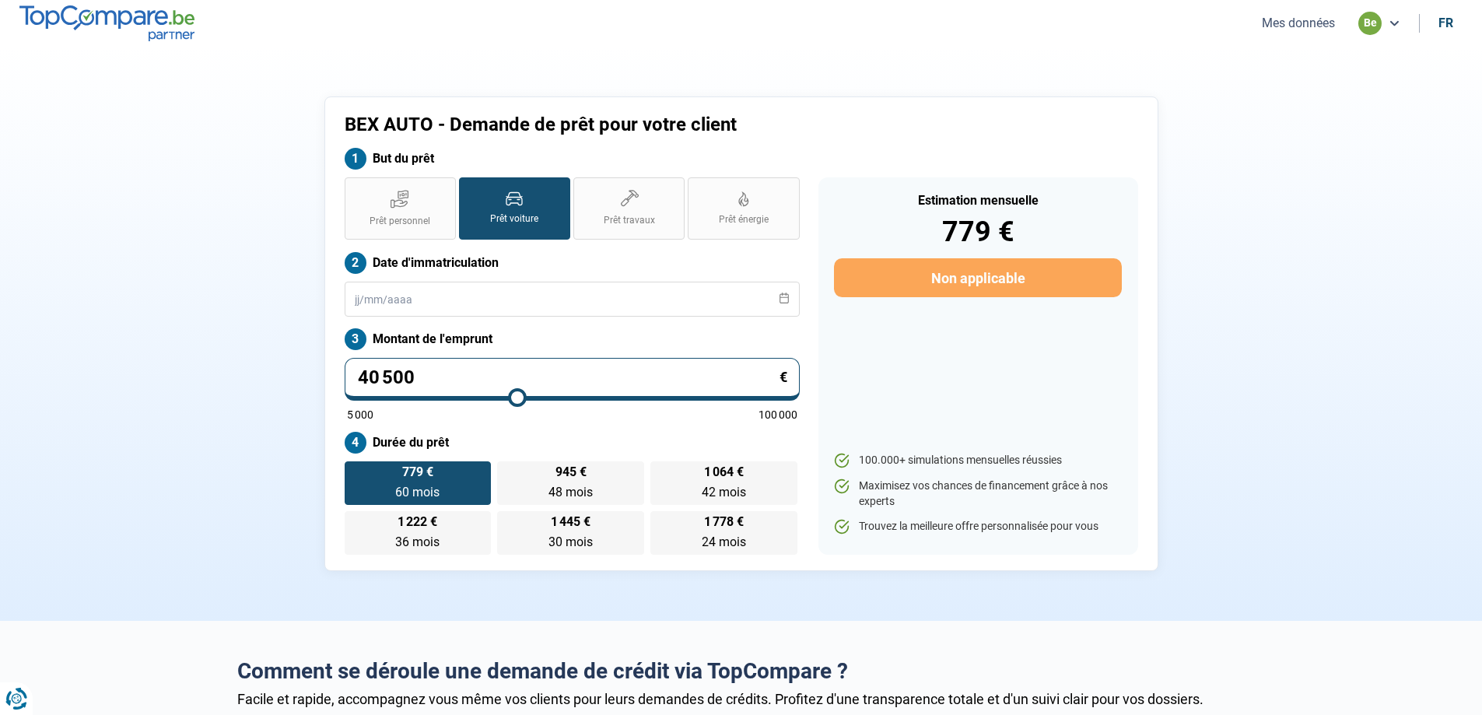
type input "40 750"
type input "40750"
type input "41 000"
type input "41000"
type input "40 750"
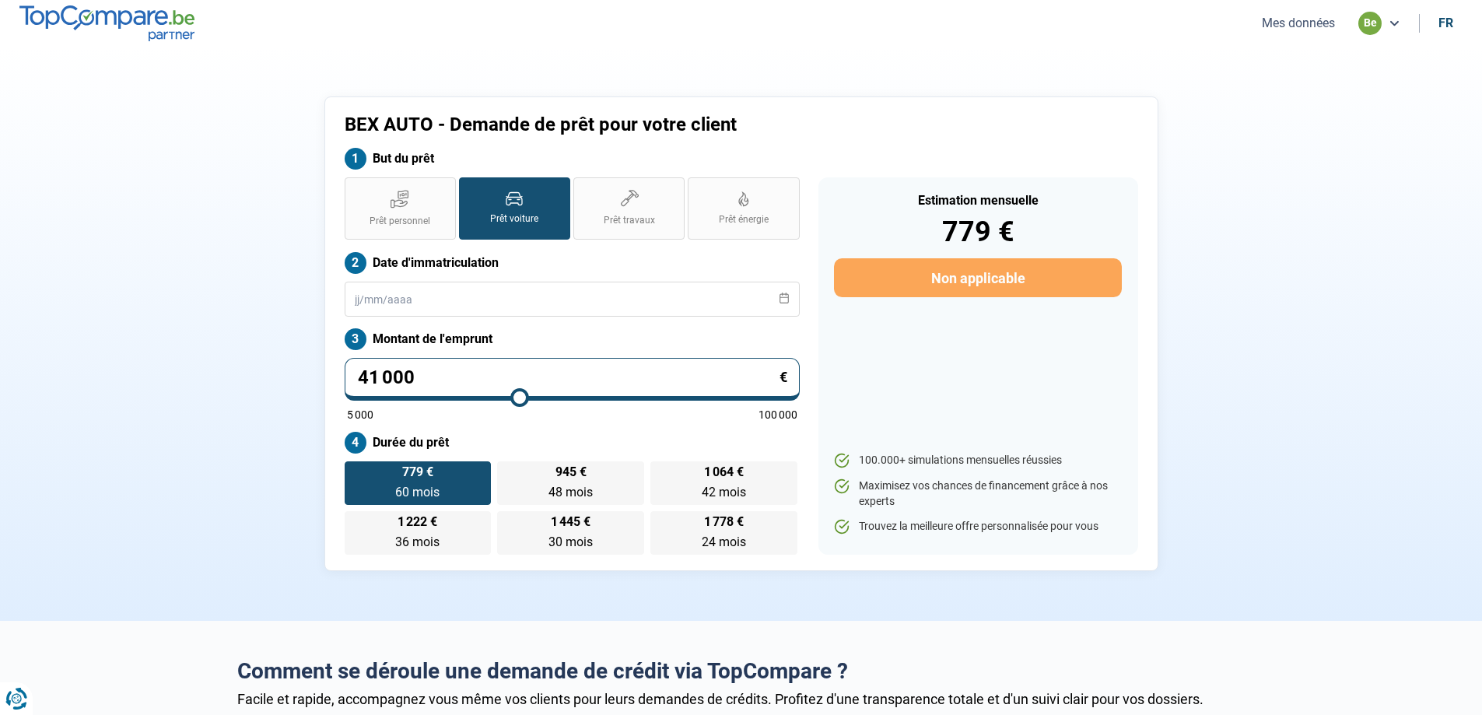
type input "40750"
type input "40 500"
type input "40500"
type input "40 250"
type input "40250"
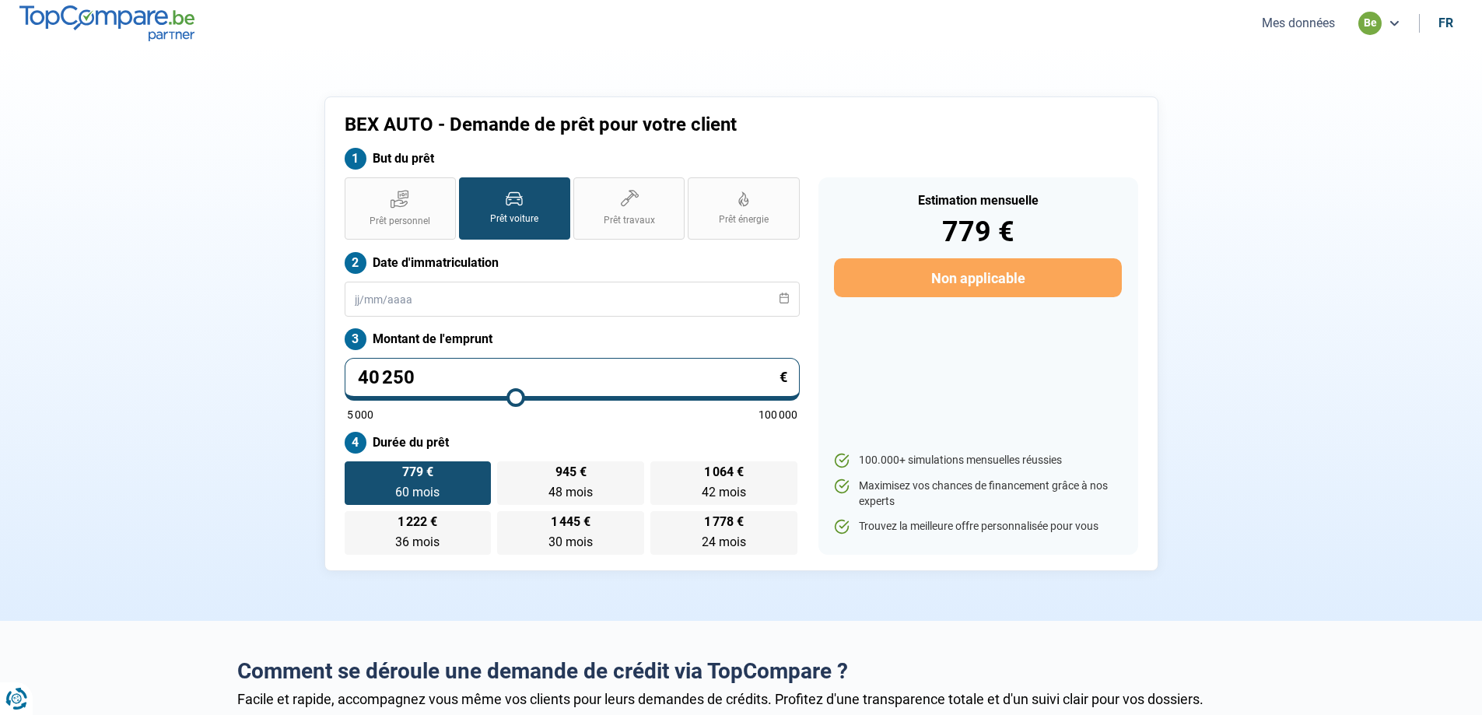
type input "40 000"
type input "40000"
type input "39 750"
type input "39750"
click at [513, 399] on input "range" at bounding box center [572, 397] width 450 height 3
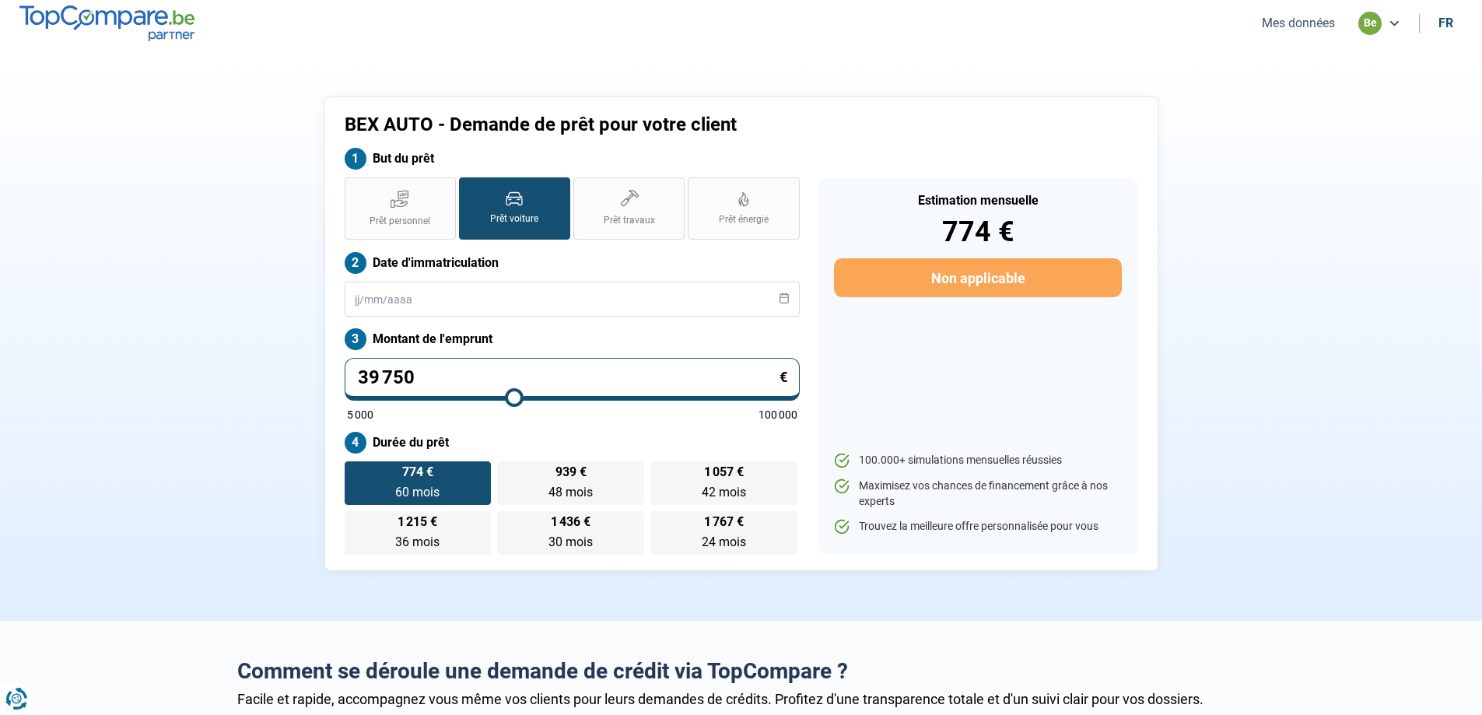
click at [426, 378] on input "39 750" at bounding box center [572, 379] width 455 height 43
type input "3 975"
type input "5000"
type input "397"
type input "5000"
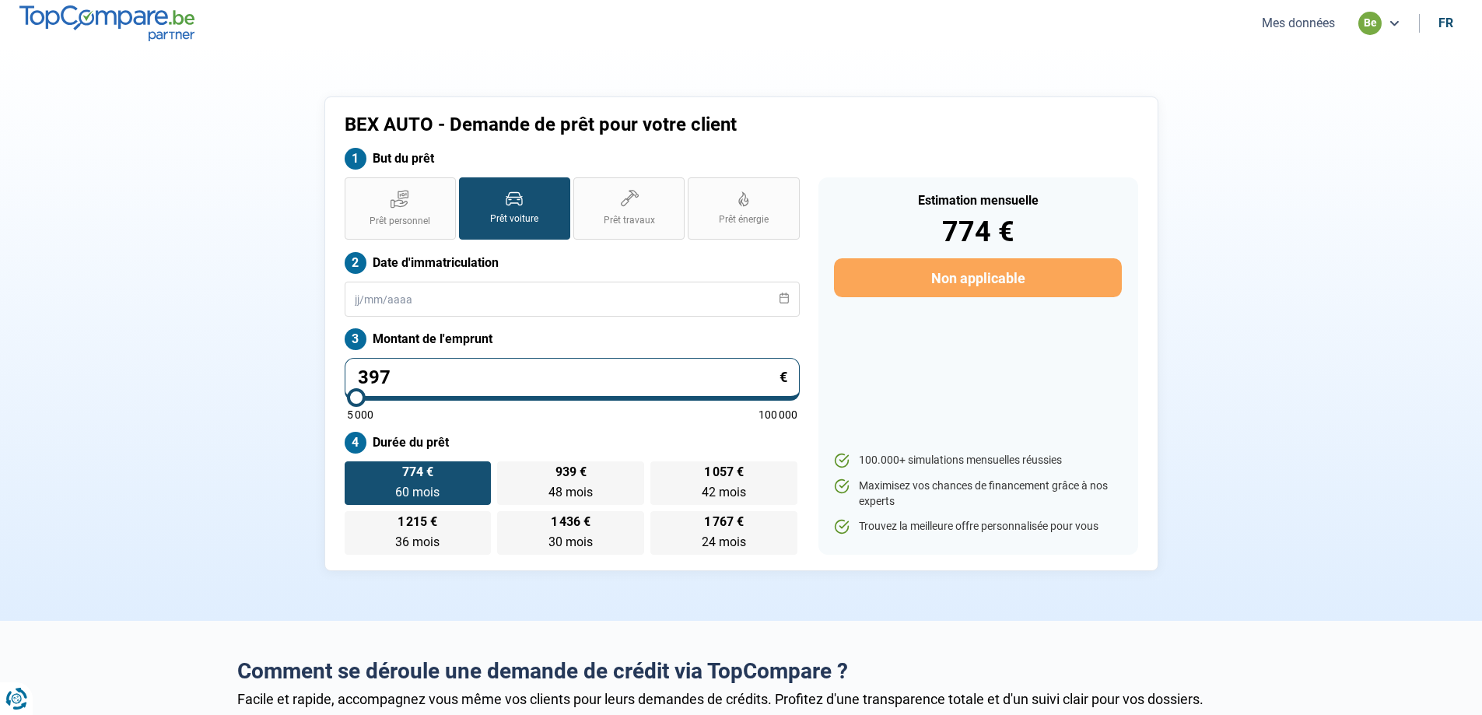
type input "39"
type input "5000"
type input "399"
type input "5000"
type input "3 995"
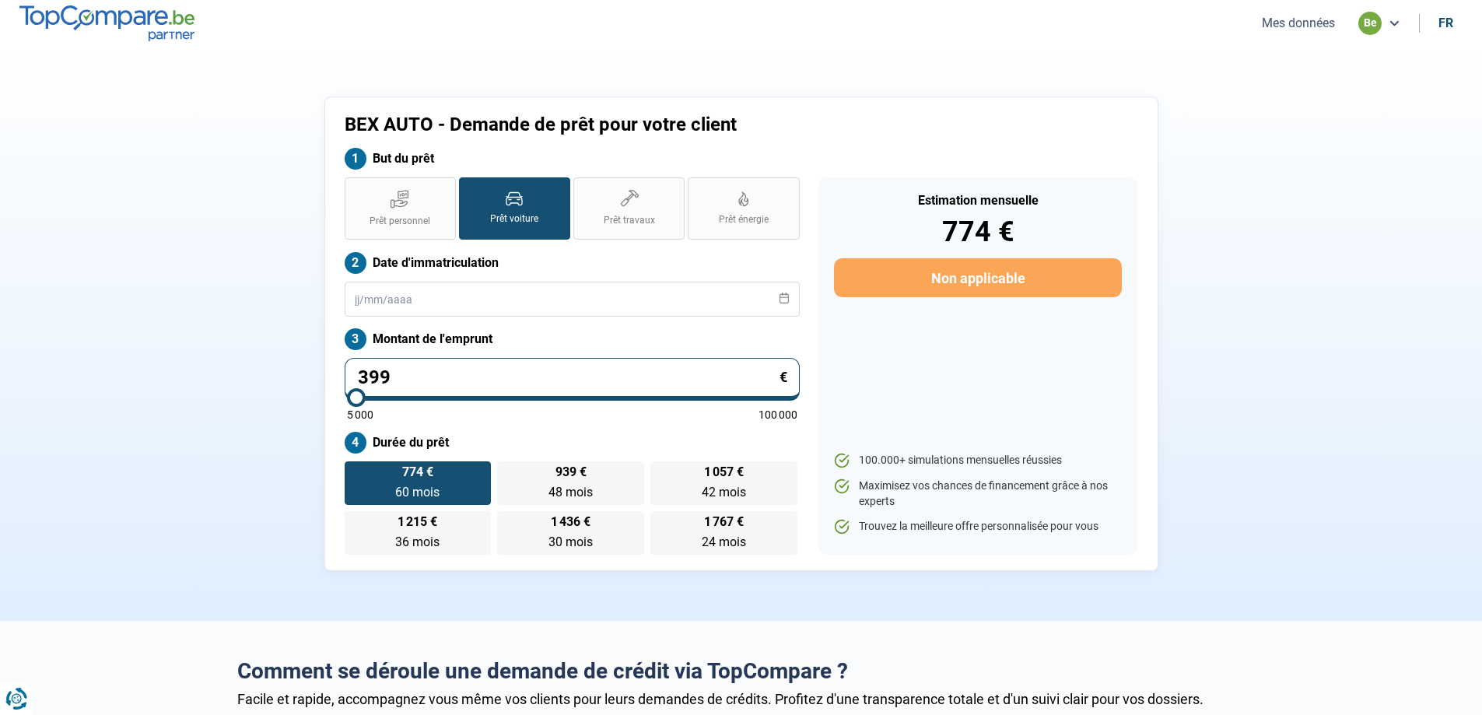
type input "5000"
type input "39 950"
type input "40000"
click at [1309, 21] on button "Mes données" at bounding box center [1298, 23] width 82 height 16
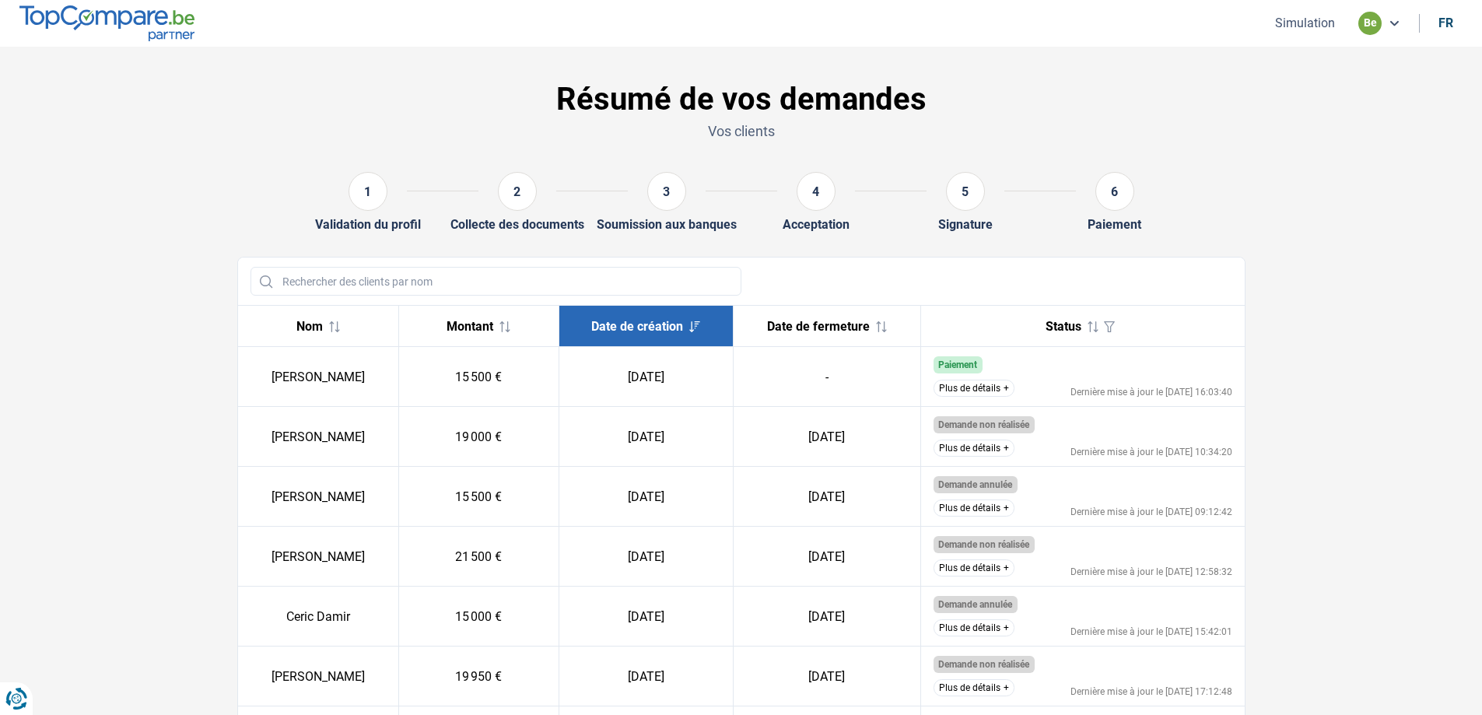
click at [1007, 386] on button "Plus de détails" at bounding box center [974, 388] width 81 height 17
